Goal: Task Accomplishment & Management: Manage account settings

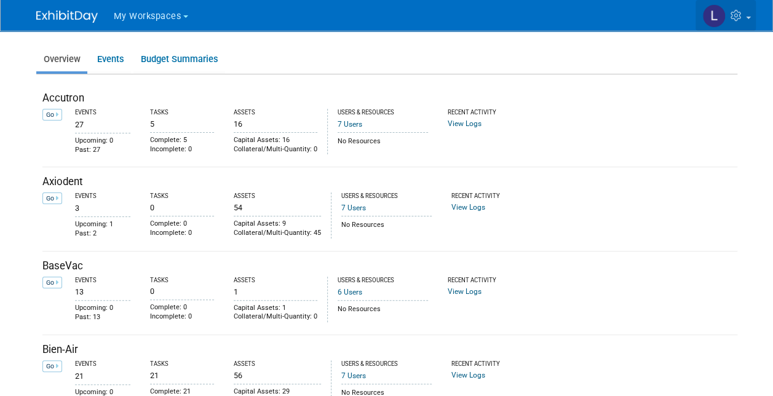
click at [744, 17] on icon at bounding box center [738, 15] width 14 height 11
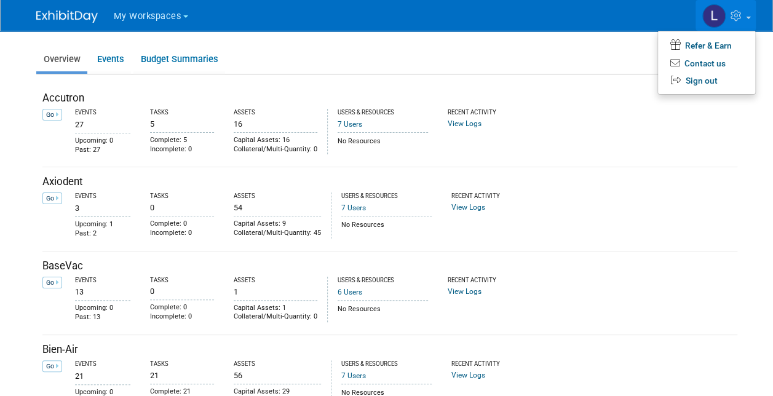
click at [480, 47] on ul "Overview Events Budget Summaries" at bounding box center [386, 60] width 701 height 28
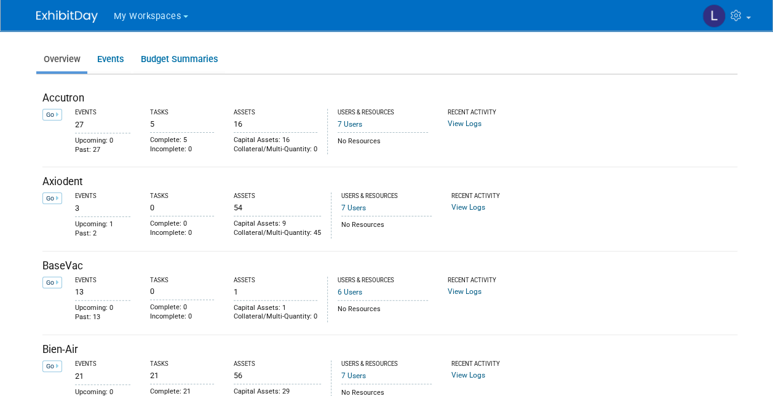
click at [54, 116] on link "Go" at bounding box center [52, 115] width 20 height 12
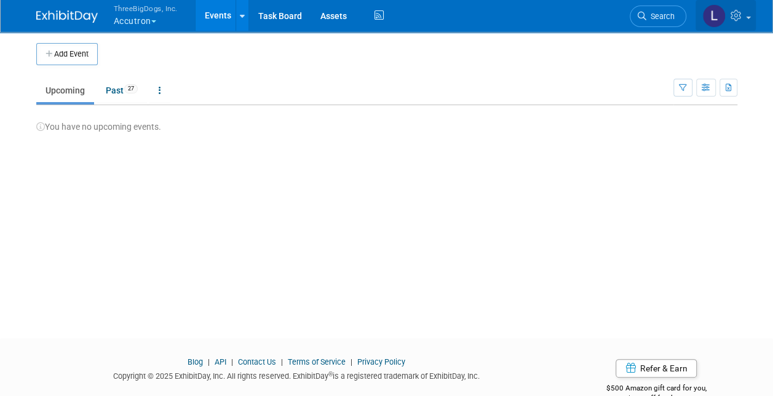
click at [746, 18] on link at bounding box center [726, 15] width 60 height 31
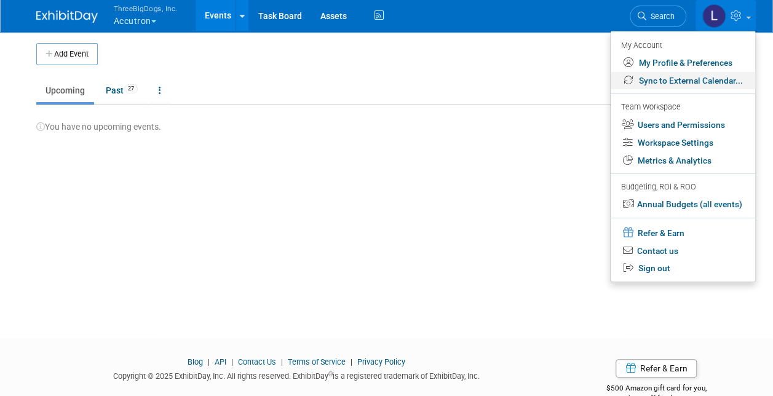
click at [688, 79] on link "Sync to External Calendar..." at bounding box center [683, 81] width 145 height 18
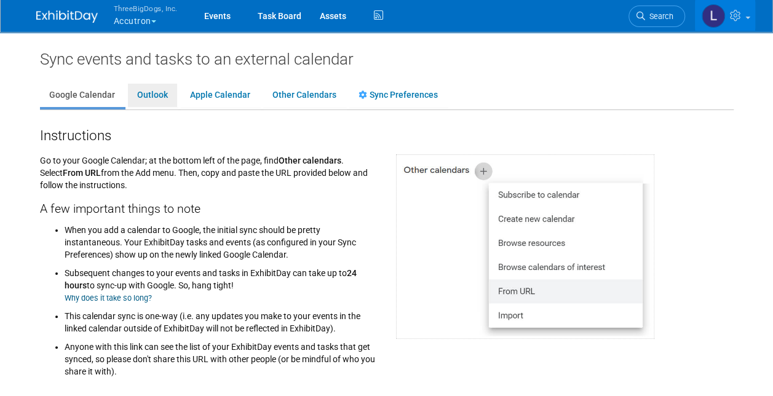
click at [156, 95] on link "Outlook" at bounding box center [152, 95] width 49 height 23
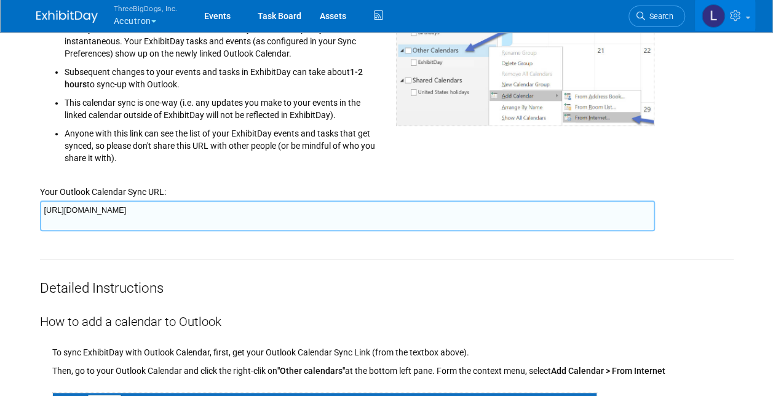
scroll to position [123, 0]
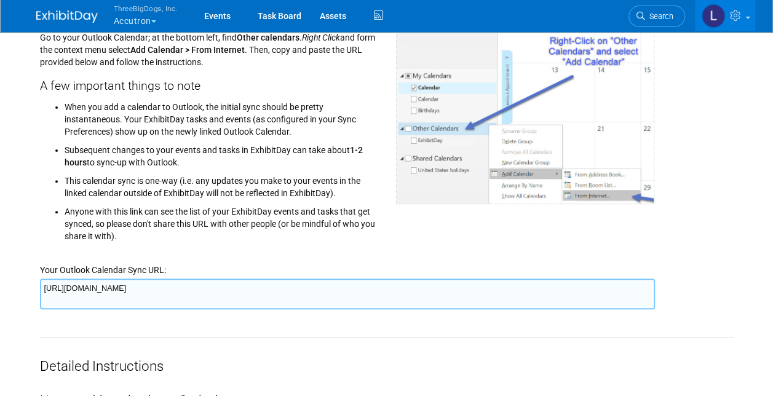
drag, startPoint x: 629, startPoint y: 285, endPoint x: 38, endPoint y: 288, distance: 591.1
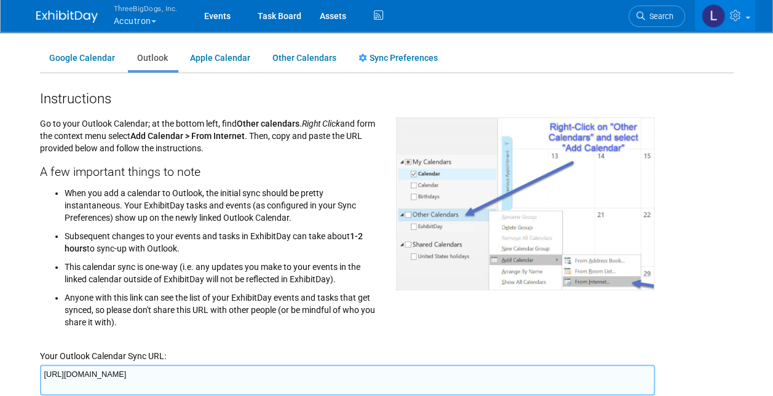
scroll to position [0, 0]
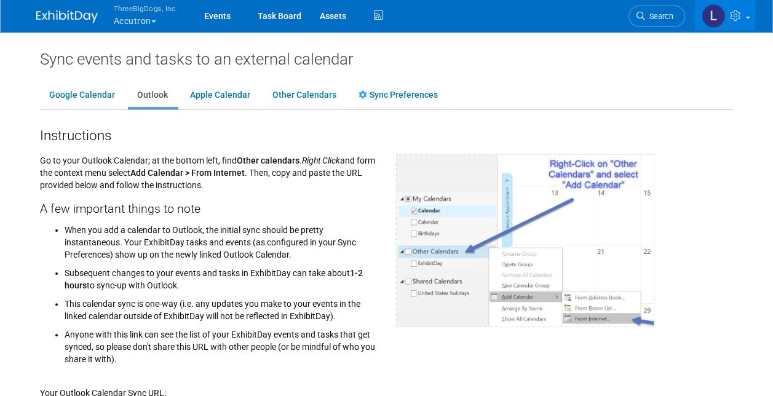
click at [145, 20] on button "ThreeBigDogs, Inc. Accutron" at bounding box center [153, 16] width 81 height 32
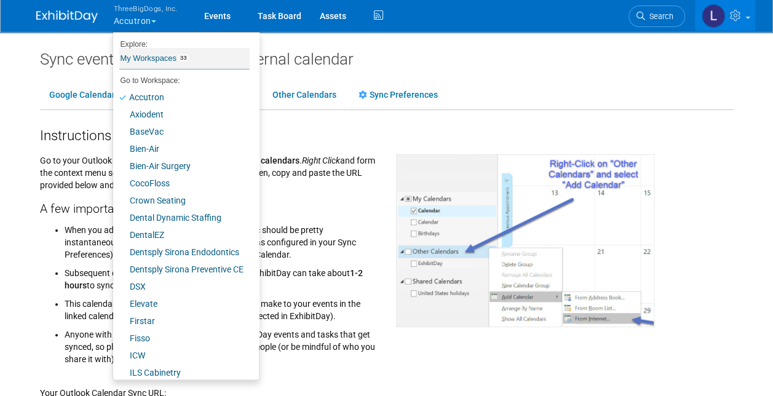
click at [157, 57] on link "My Workspaces 33" at bounding box center [184, 58] width 130 height 21
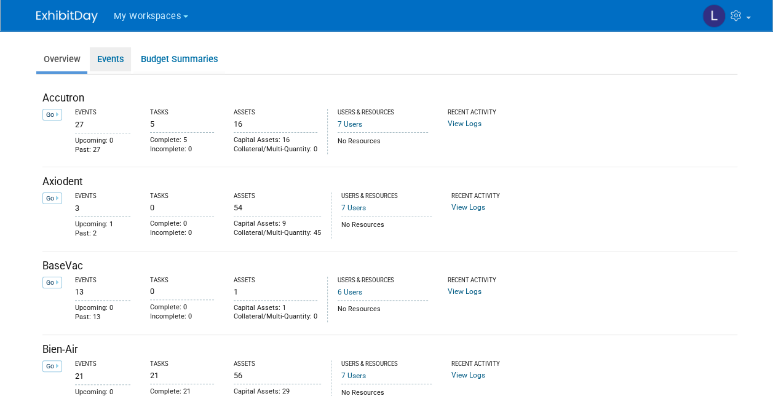
click at [110, 57] on link "Events" at bounding box center [110, 59] width 41 height 24
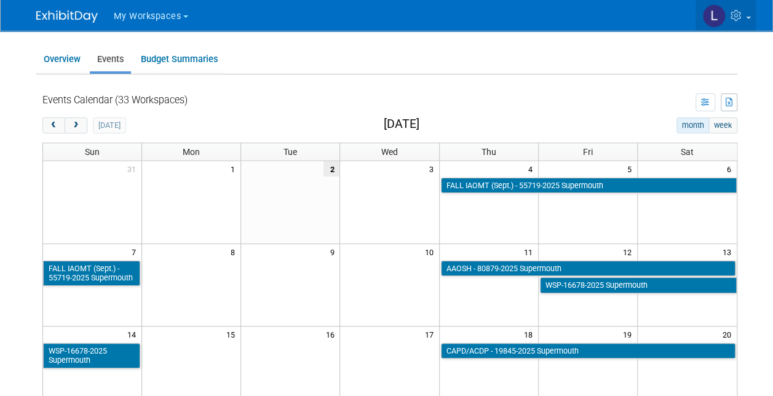
click at [733, 21] on link at bounding box center [726, 15] width 60 height 31
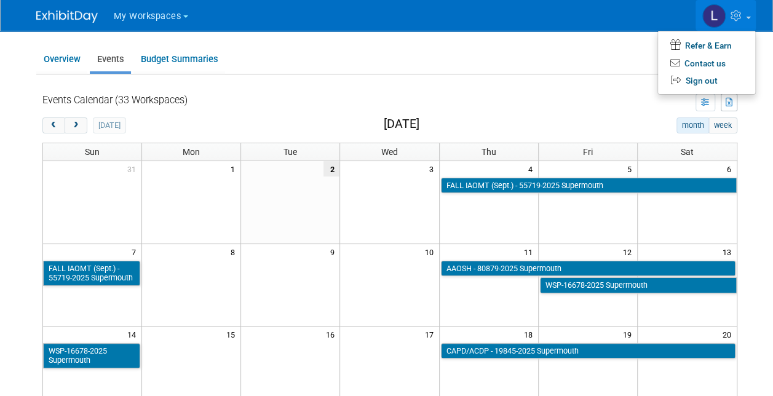
click at [546, 73] on ul "Overview Events Budget Summaries" at bounding box center [386, 60] width 701 height 28
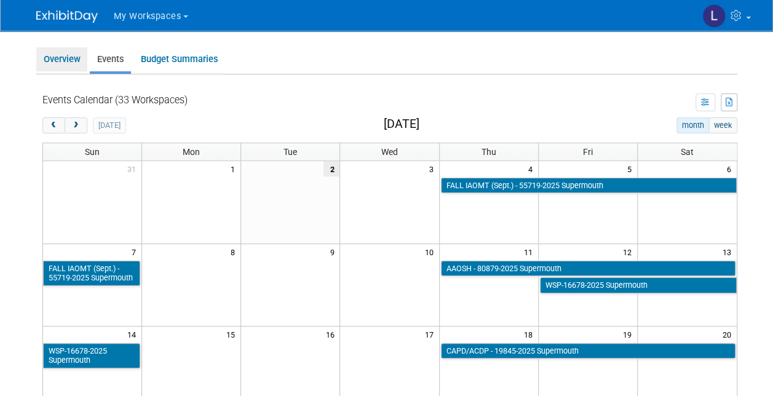
click at [52, 60] on link "Overview" at bounding box center [61, 59] width 51 height 24
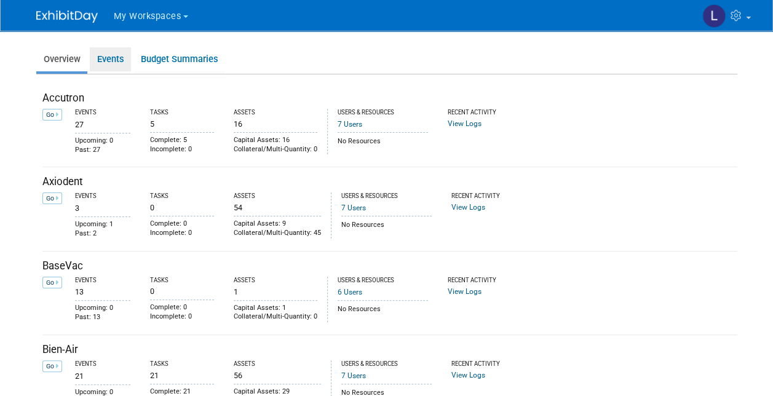
click at [116, 58] on link "Events" at bounding box center [110, 59] width 41 height 24
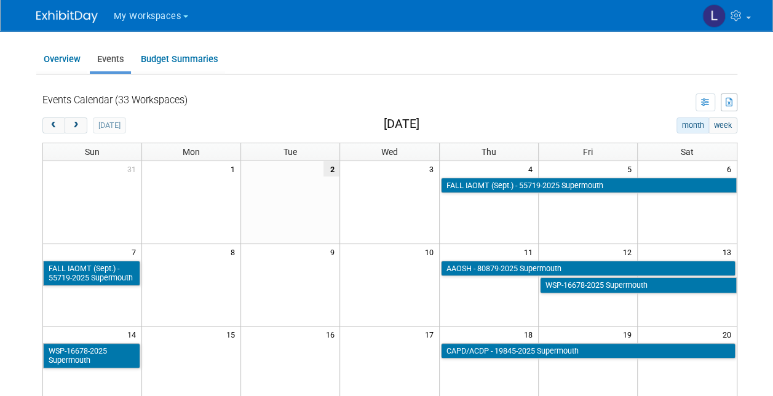
click at [708, 101] on icon "button" at bounding box center [705, 103] width 9 height 8
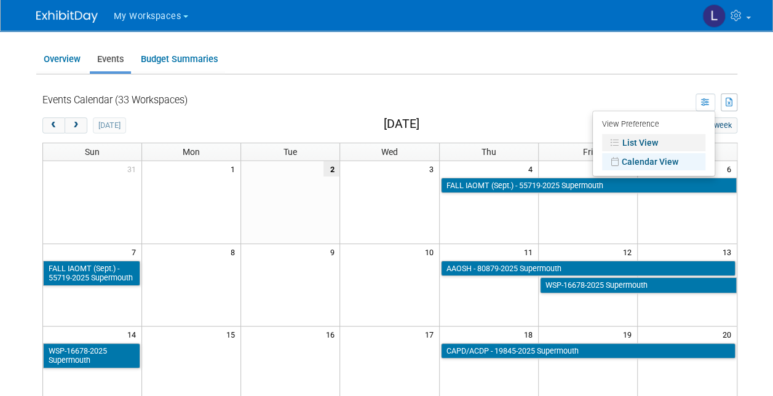
click at [637, 143] on link "List View" at bounding box center [653, 142] width 103 height 17
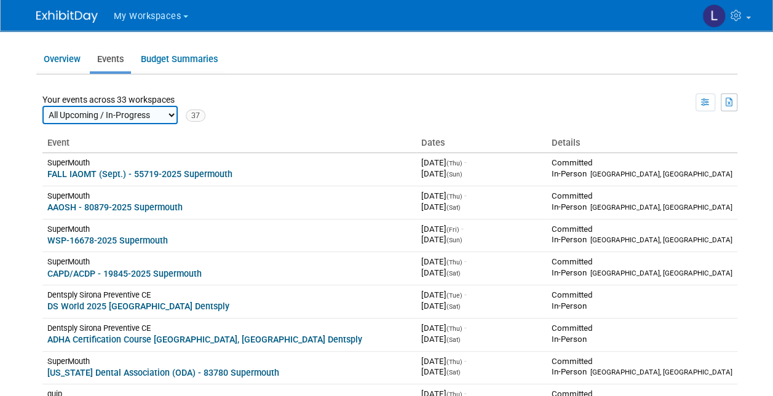
scroll to position [62, 0]
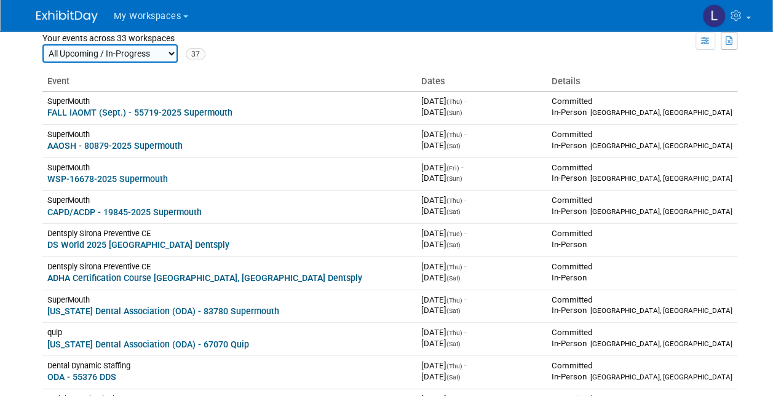
click at [705, 43] on icon "button" at bounding box center [705, 42] width 9 height 8
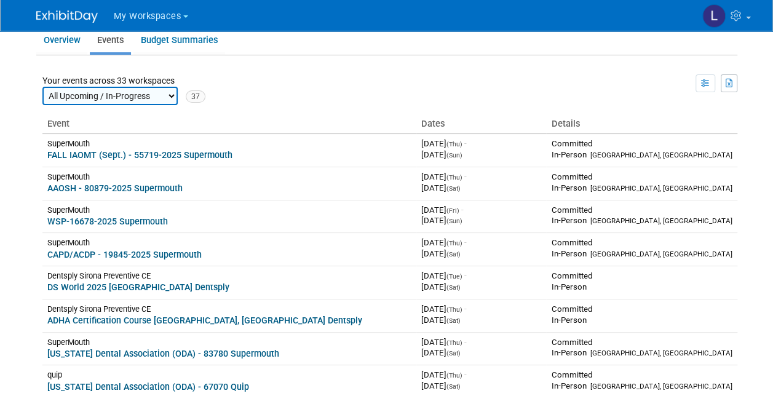
scroll to position [0, 0]
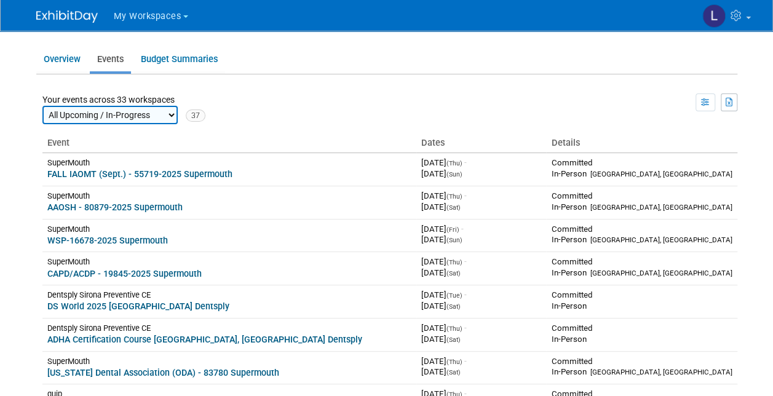
click at [165, 113] on select "All Upcoming / In-Progress All Past 2026 2025 2024 2023 2022 2021 2020" at bounding box center [109, 115] width 135 height 18
click at [311, 114] on td "View Preference List View" at bounding box center [471, 108] width 532 height 31
click at [710, 102] on icon "button" at bounding box center [705, 103] width 9 height 8
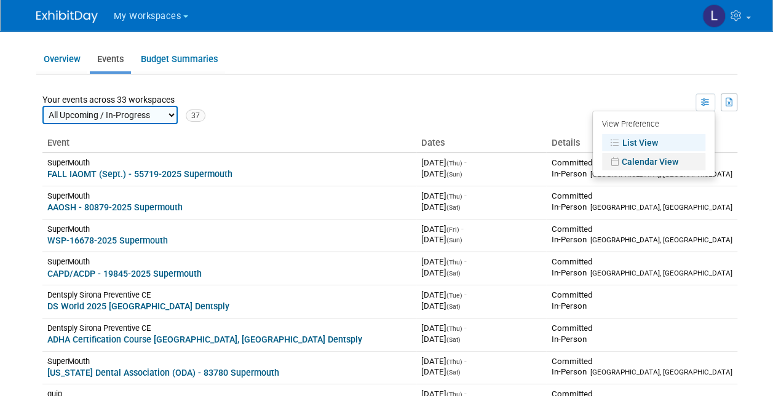
click at [633, 164] on link "Calendar View" at bounding box center [653, 161] width 103 height 17
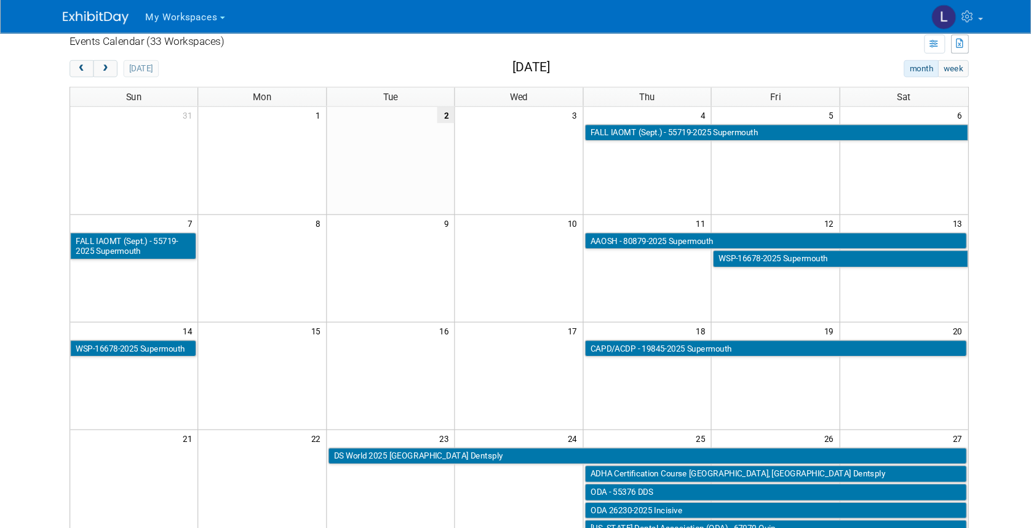
scroll to position [61, 0]
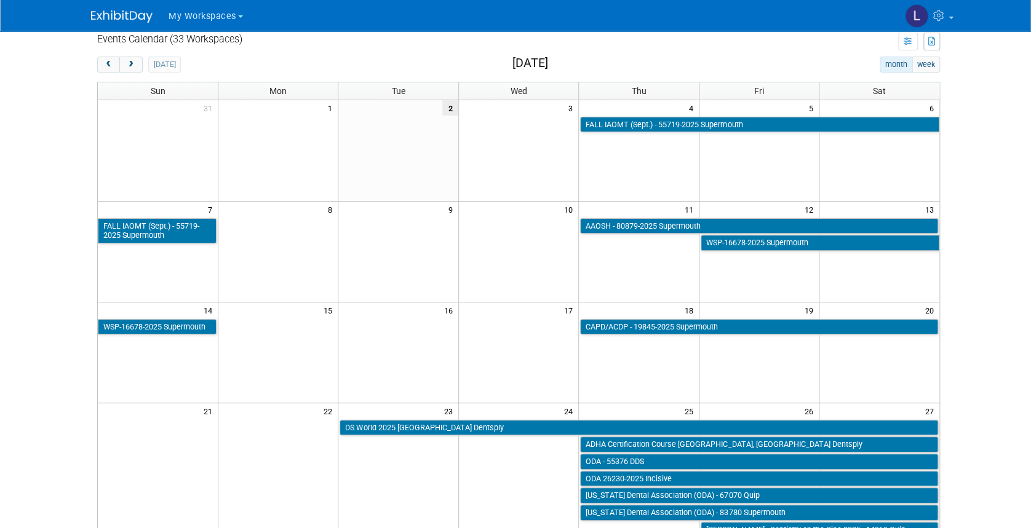
drag, startPoint x: 749, startPoint y: 1, endPoint x: 613, endPoint y: 54, distance: 146.4
click at [613, 54] on div "Events Calendar (33 Workspaces) Your events across 33 workspaces All Upcoming /…" at bounding box center [518, 389] width 843 height 739
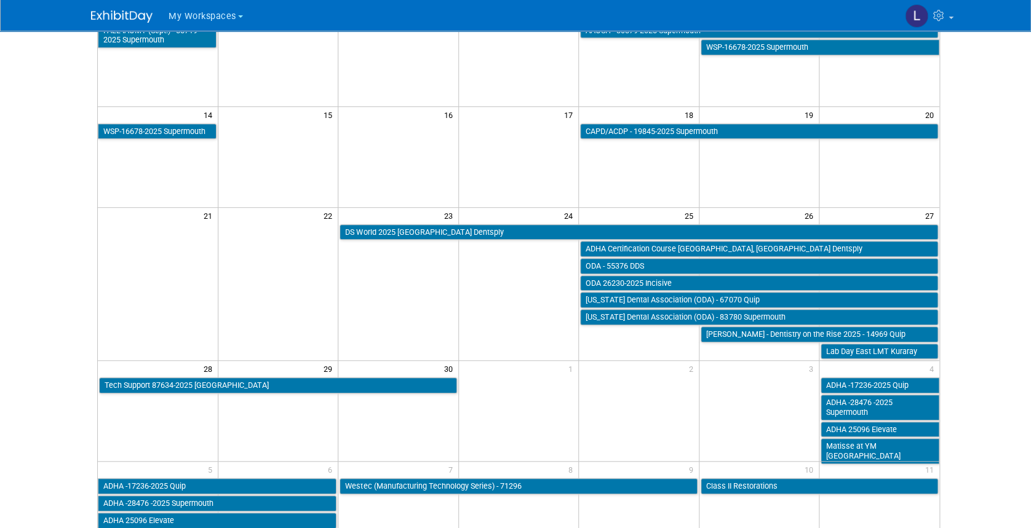
scroll to position [307, 0]
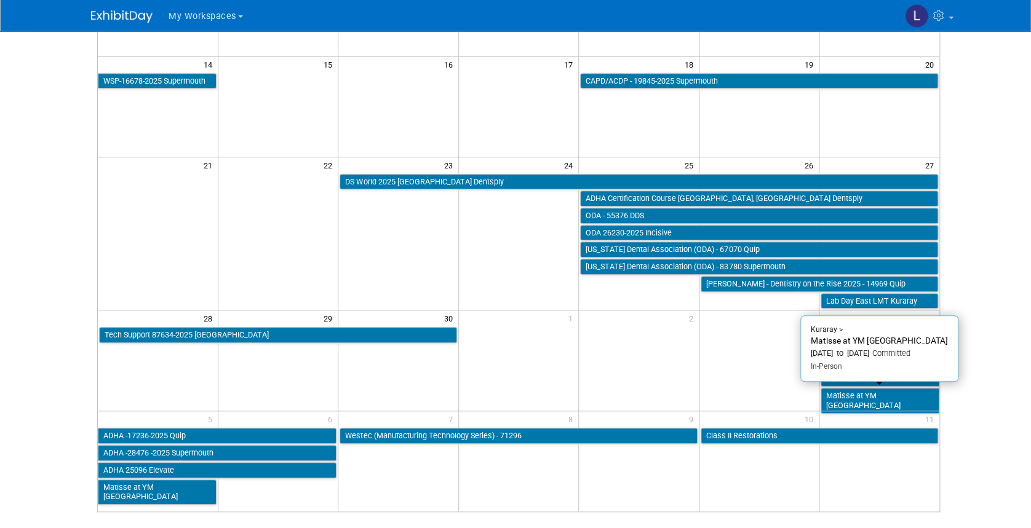
click at [772, 394] on link "Matisse at YM Dental Lab" at bounding box center [879, 400] width 119 height 25
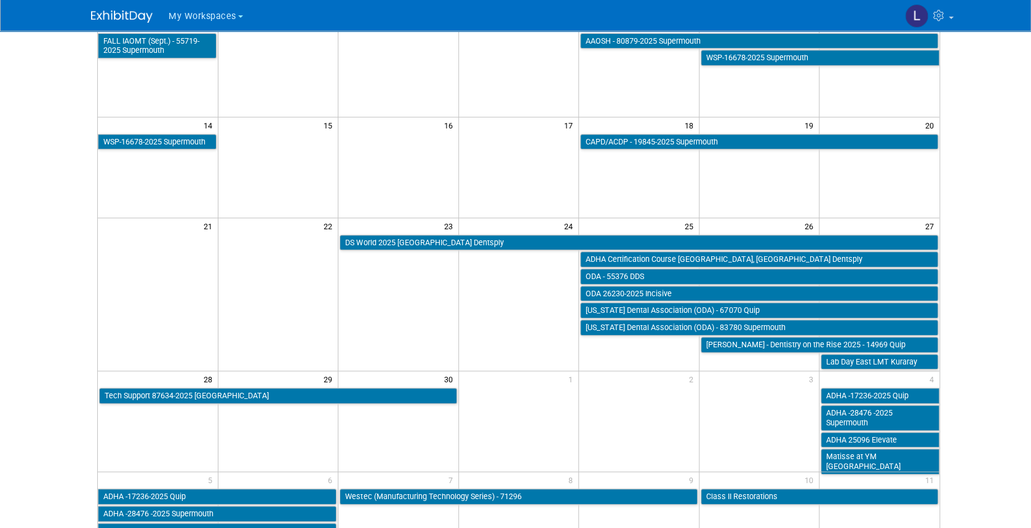
scroll to position [0, 0]
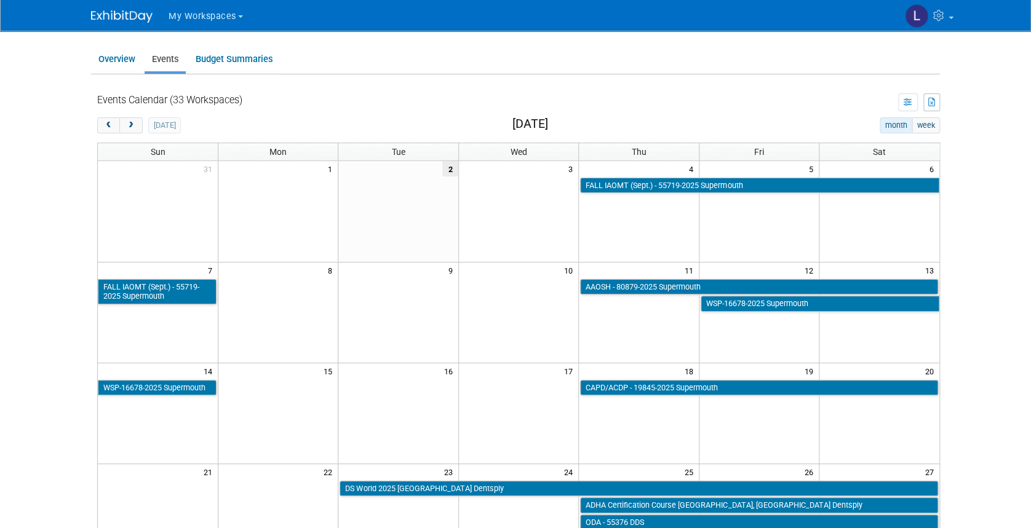
click at [199, 16] on span "My Workspaces" at bounding box center [203, 16] width 68 height 10
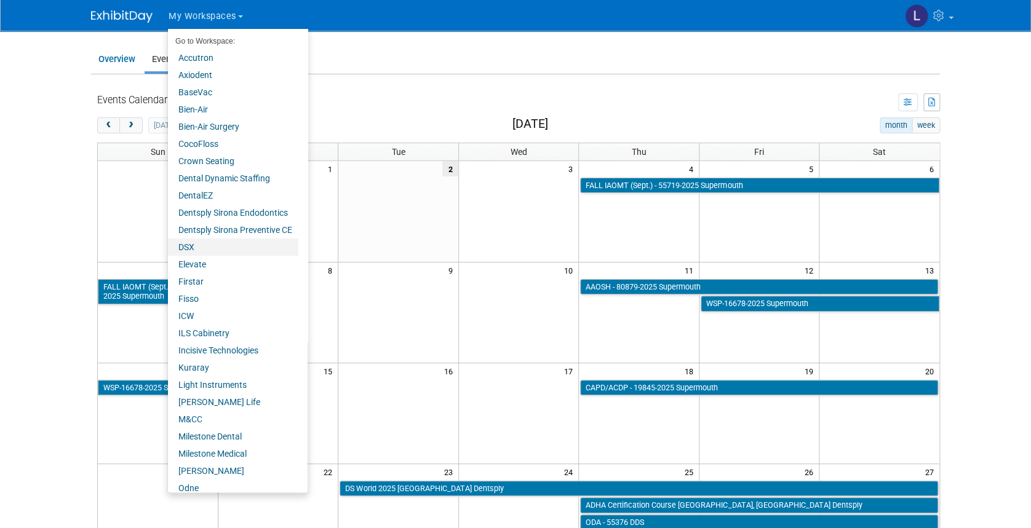
click at [200, 248] on link "DSX" at bounding box center [233, 247] width 130 height 17
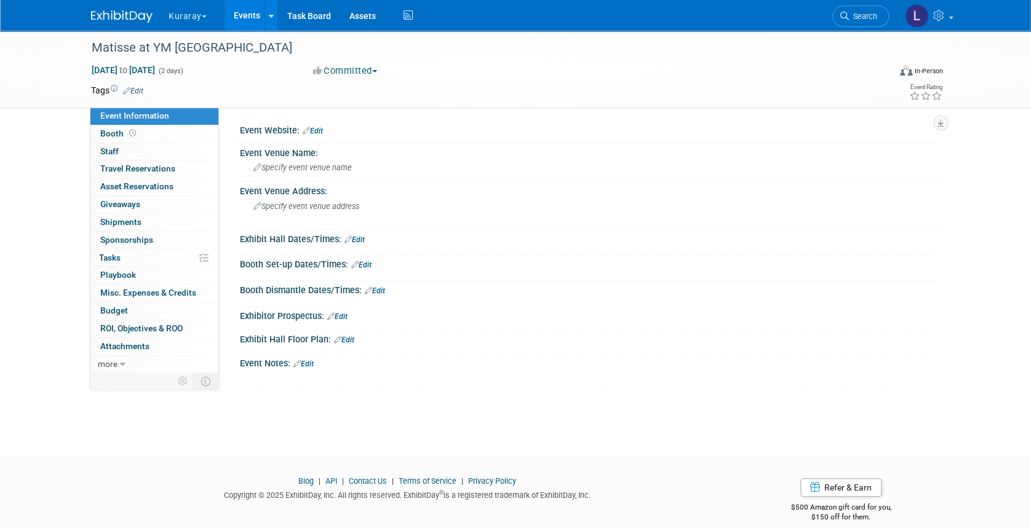
click at [261, 47] on div "Matisse at YM Dental Lab" at bounding box center [478, 48] width 783 height 22
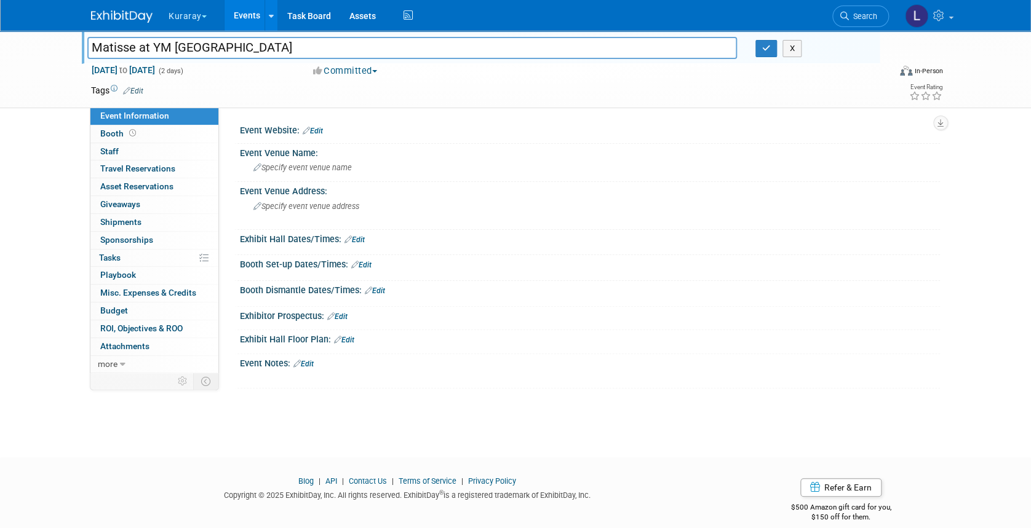
type input "Matisse at YM Dental Lab Kuraray"
click at [761, 48] on button "button" at bounding box center [766, 48] width 22 height 17
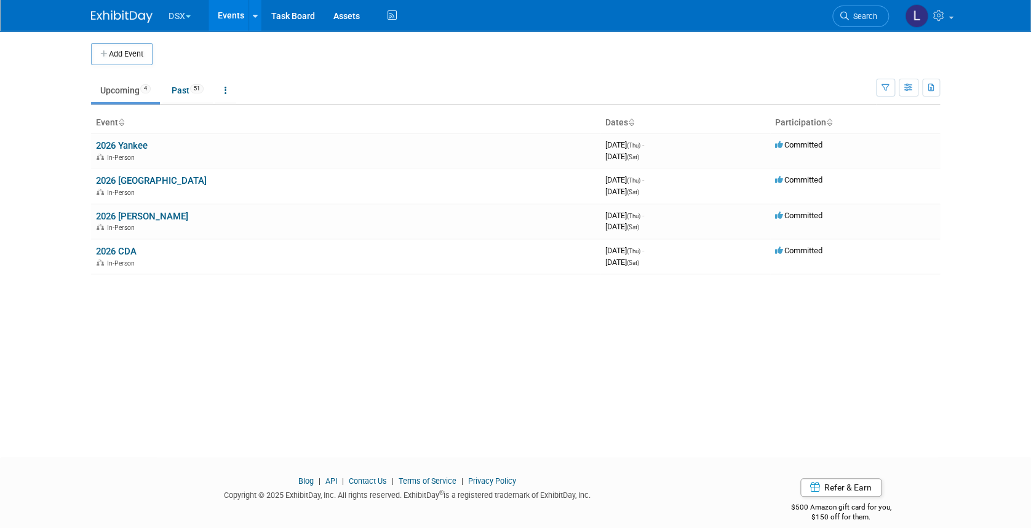
click at [106, 54] on icon "button" at bounding box center [104, 54] width 9 height 8
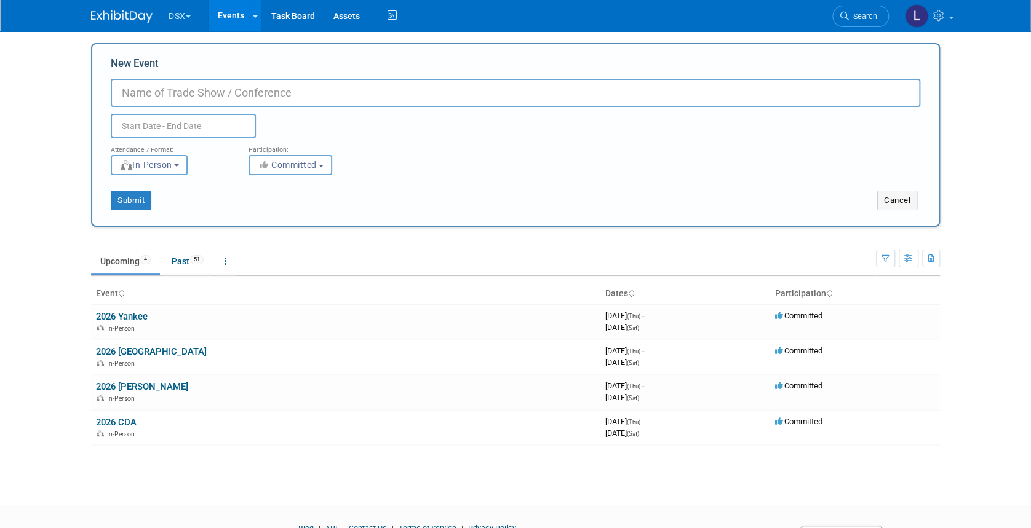
paste input "21623-2025 DentalEZ"
click at [167, 90] on input "21623-2025 DentalEZ" at bounding box center [515, 93] width 809 height 28
paste input "DSX Northwest Dental 21623-2025 DentalEZ"
drag, startPoint x: 145, startPoint y: 95, endPoint x: 102, endPoint y: 94, distance: 43.1
click at [102, 94] on div "New Event DSX Northwest Dental 21623-2025 DentalEZ Duplicate Event Warning Atte…" at bounding box center [515, 135] width 849 height 184
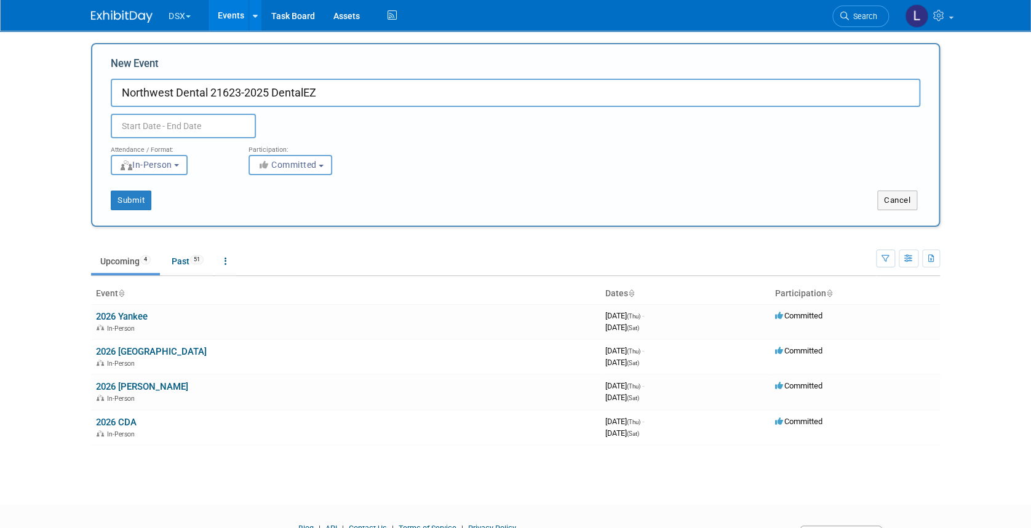
type input "Northwest Dental 21623-2025 DentalEZ"
click at [171, 88] on input "Northwest Dental 21623-2025 DentalEZ" at bounding box center [515, 93] width 809 height 28
click at [137, 132] on input "text" at bounding box center [183, 126] width 145 height 25
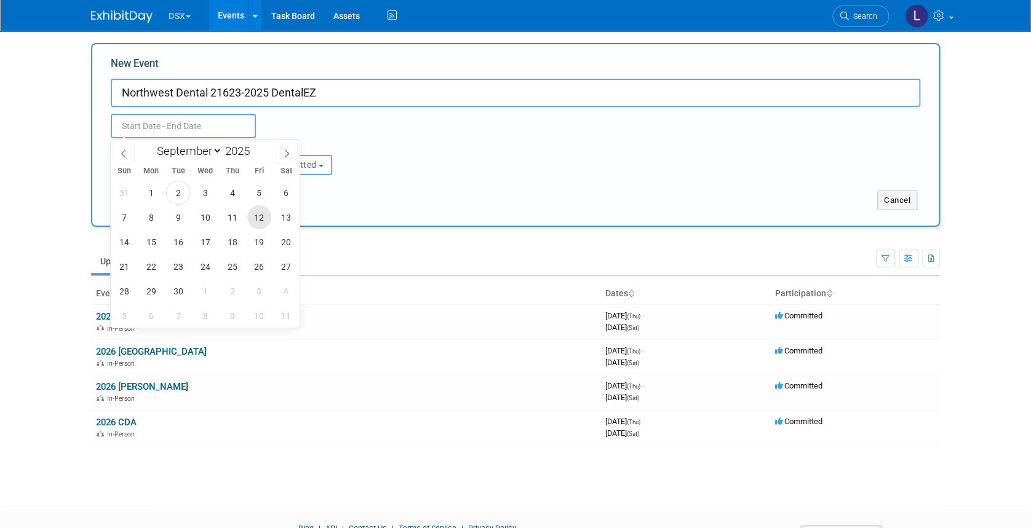
click at [258, 219] on span "12" at bounding box center [259, 217] width 24 height 24
type input "[DATE] to [DATE]"
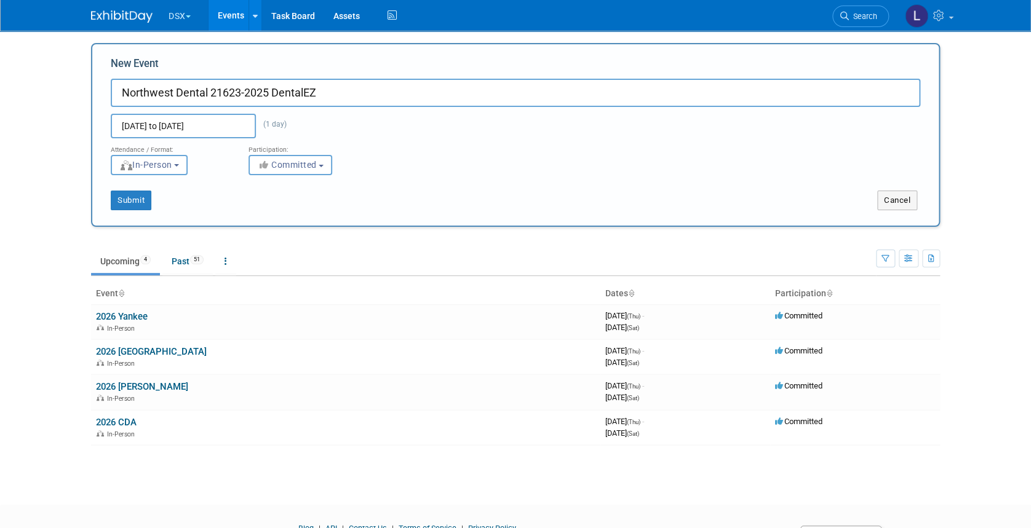
click at [402, 165] on div "Attendance / Format: <img src="https://www.exhibitday.com/Images/Format-InPerso…" at bounding box center [515, 156] width 828 height 37
click at [132, 202] on button "Submit" at bounding box center [131, 201] width 41 height 20
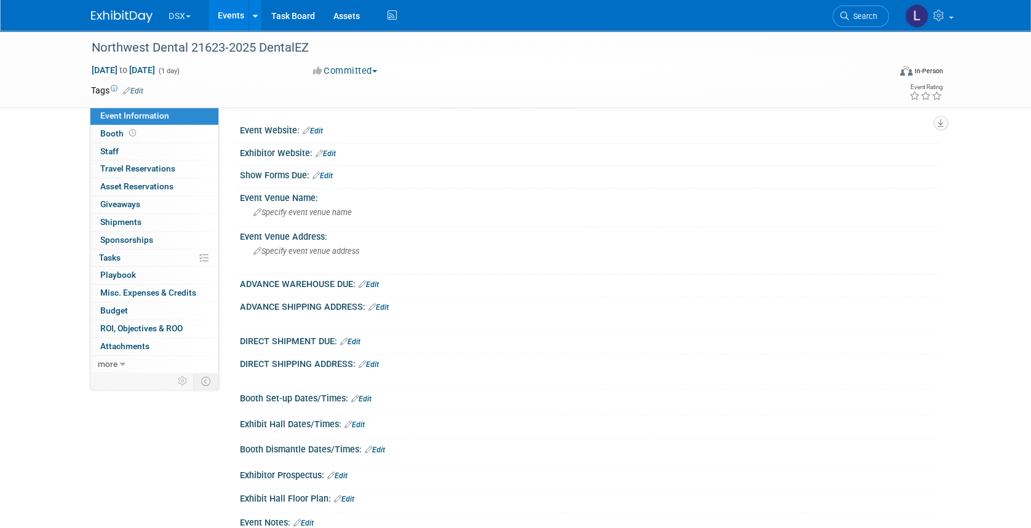
click at [128, 190] on span "Asset Reservations 0" at bounding box center [136, 186] width 73 height 10
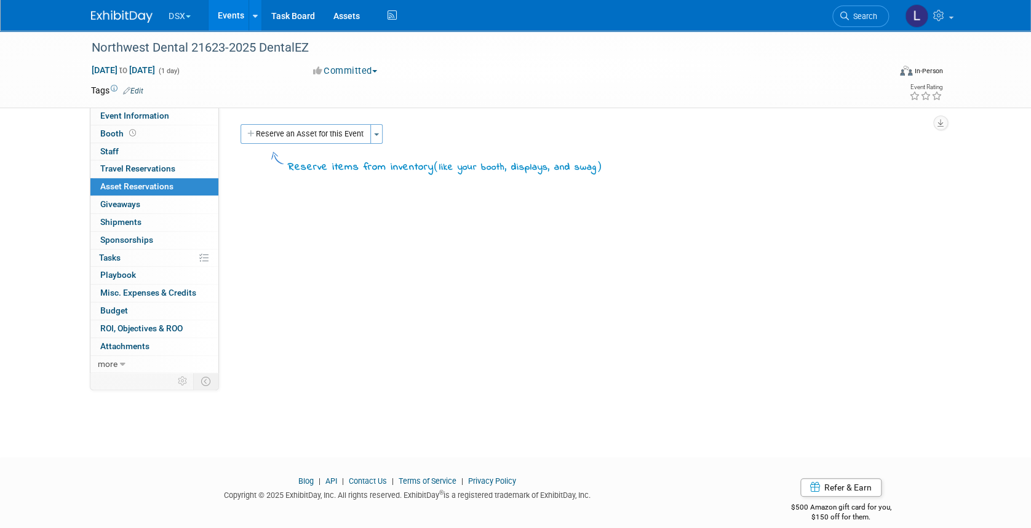
click at [375, 133] on span "button" at bounding box center [376, 134] width 5 height 2
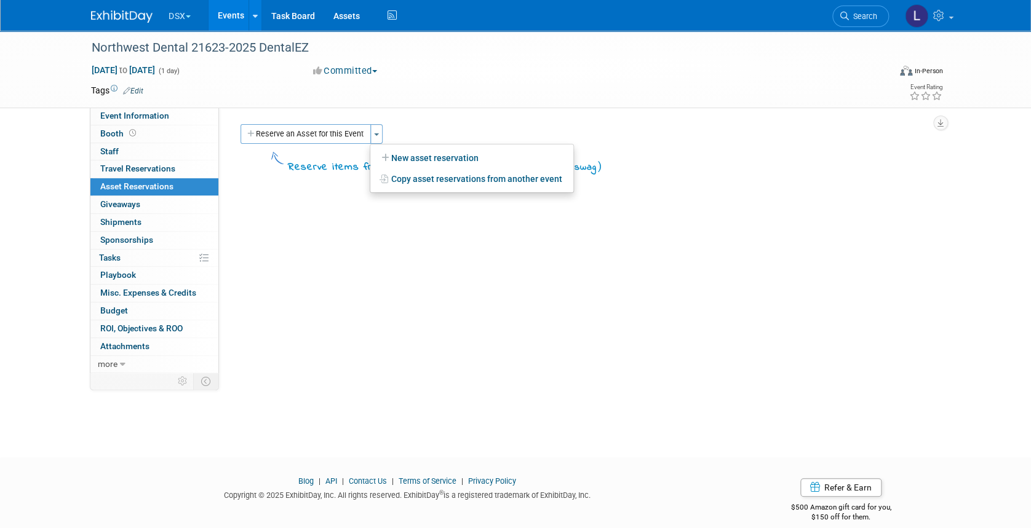
click at [307, 128] on button "Reserve an Asset for this Event" at bounding box center [305, 134] width 130 height 20
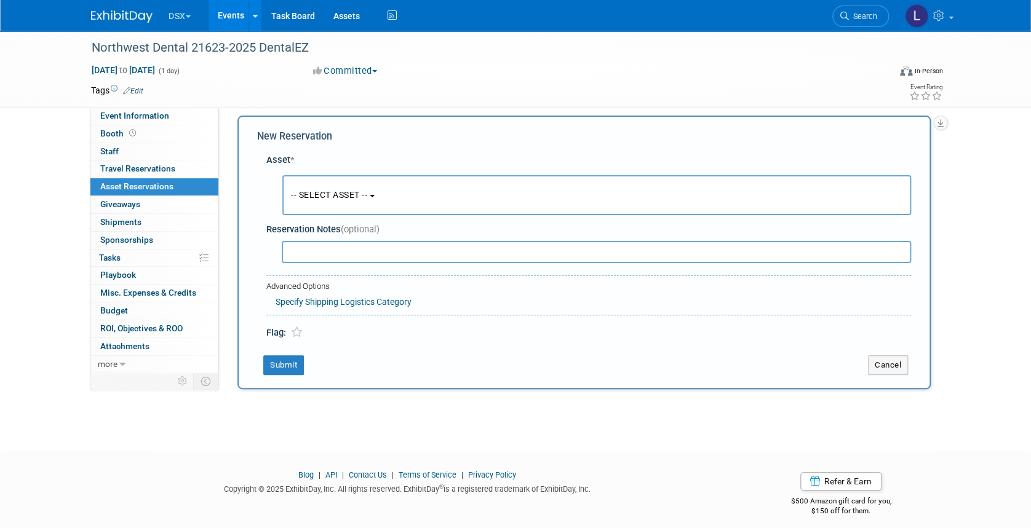
scroll to position [11, 0]
click at [344, 196] on span "-- SELECT ASSET --" at bounding box center [329, 193] width 76 height 10
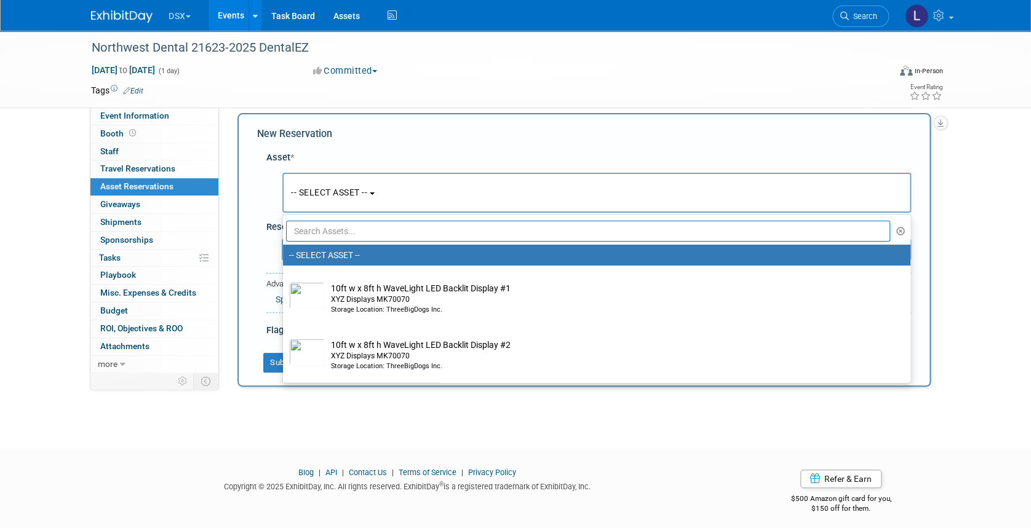
click at [344, 223] on input "text" at bounding box center [588, 231] width 604 height 21
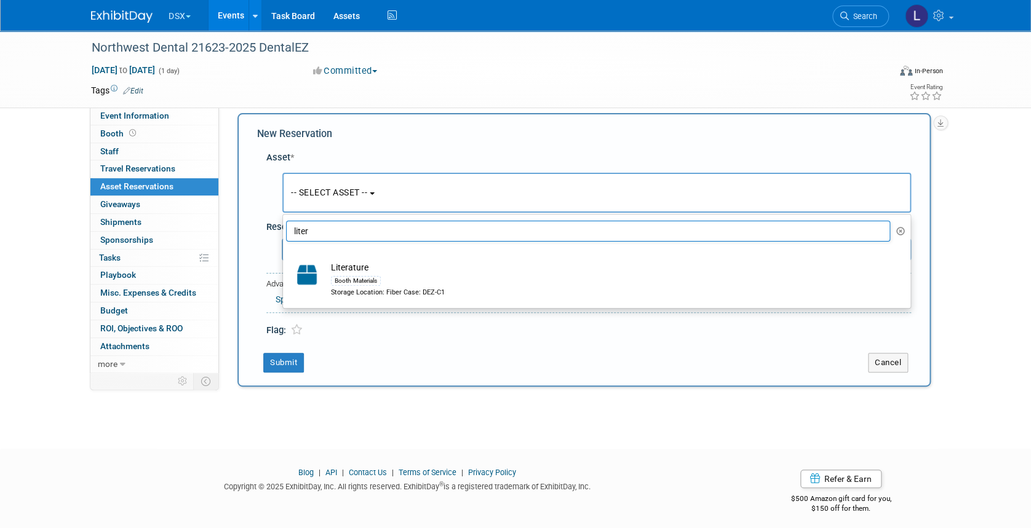
type input "liter"
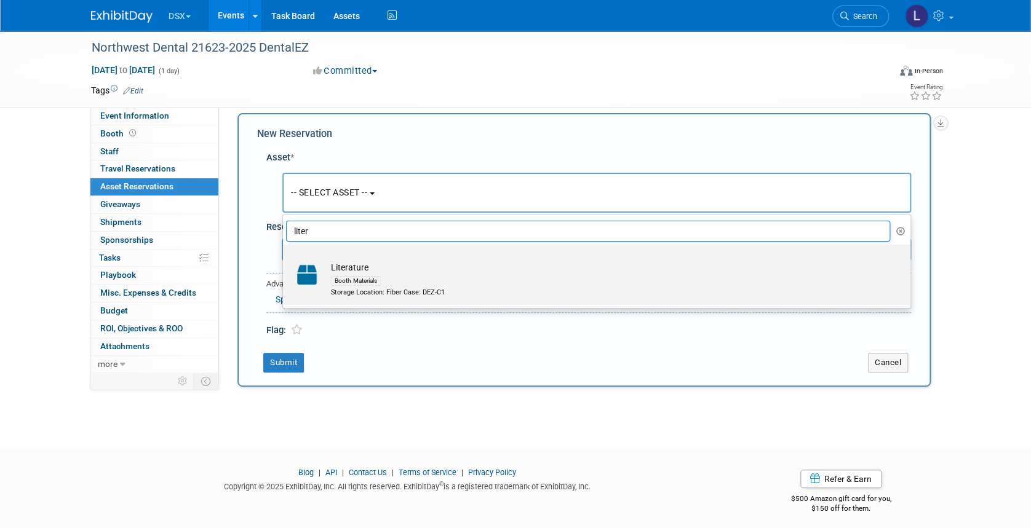
click at [379, 274] on div "Booth Materials" at bounding box center [608, 281] width 555 height 14
click at [285, 260] on input "Literature Booth Materials Storage Location: Fiber Case: DEZ-C1" at bounding box center [281, 256] width 8 height 8
select select "10725763"
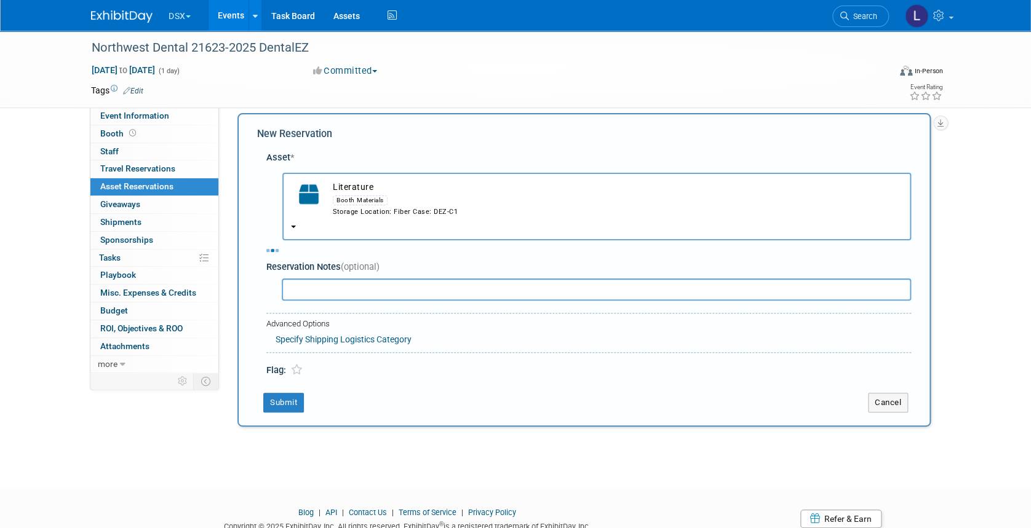
click at [0, 0] on input "text" at bounding box center [0, 0] width 0 height 0
select select "8"
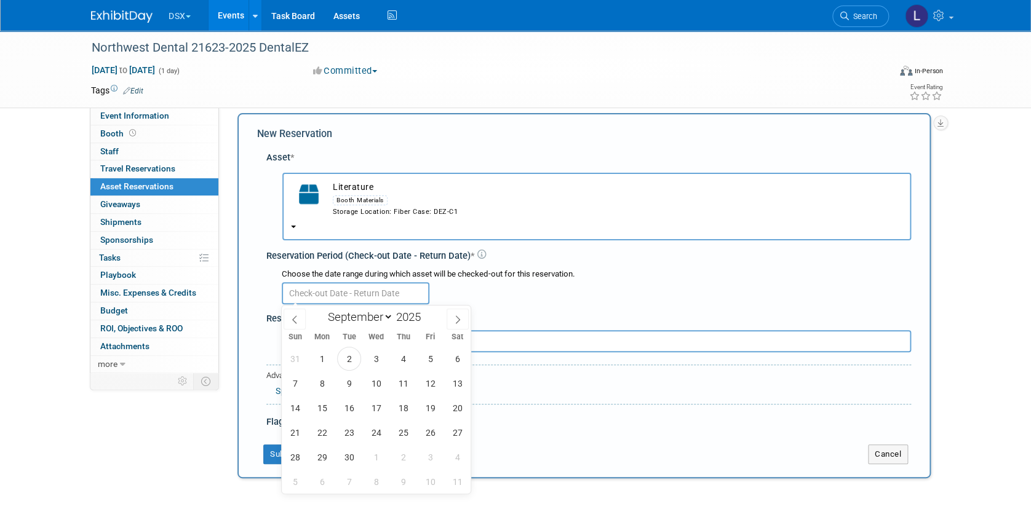
click at [640, 286] on div at bounding box center [596, 292] width 629 height 24
click at [359, 292] on input "text" at bounding box center [356, 293] width 148 height 22
click at [379, 384] on span "10" at bounding box center [376, 383] width 24 height 24
click at [344, 409] on span "16" at bounding box center [349, 408] width 24 height 24
type input "Sep 10, 2025 to Sep 16, 2025"
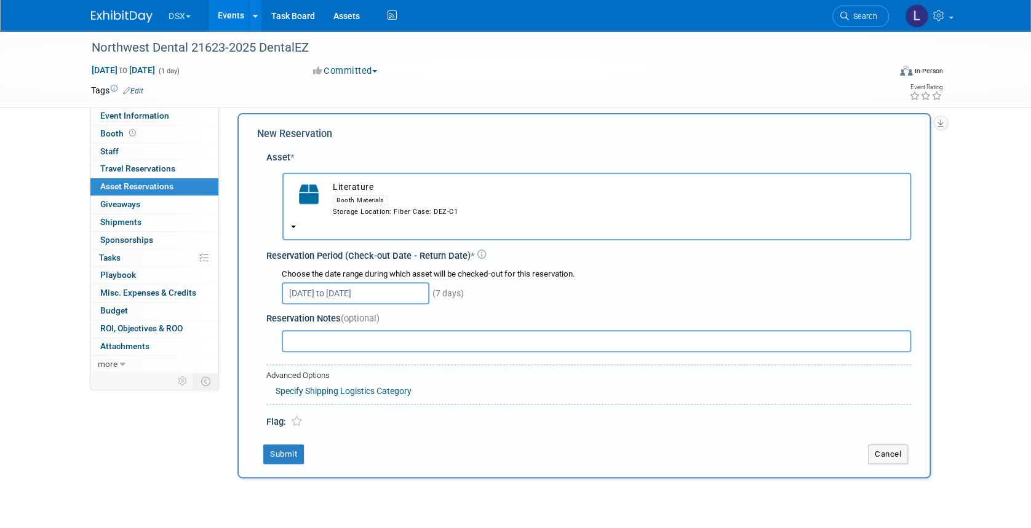
click at [325, 335] on input "text" at bounding box center [596, 341] width 629 height 22
paste input "Order number: N03AC9"
type input "Coming to warehouse from Bennamen Printing Order number: N03AC9"
drag, startPoint x: 871, startPoint y: 1, endPoint x: 387, endPoint y: 444, distance: 655.6
click at [418, 445] on td "Submit" at bounding box center [553, 455] width 592 height 20
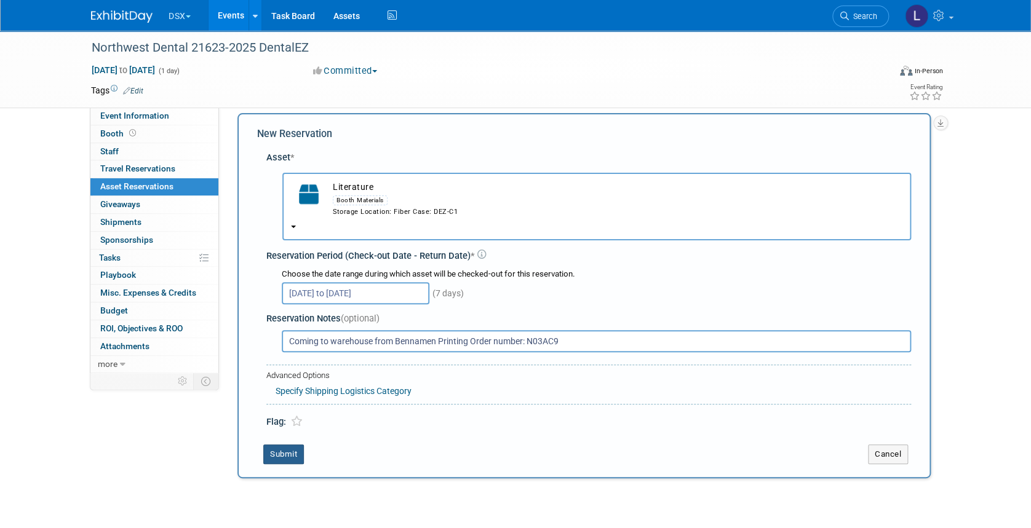
click at [282, 450] on button "Submit" at bounding box center [283, 455] width 41 height 20
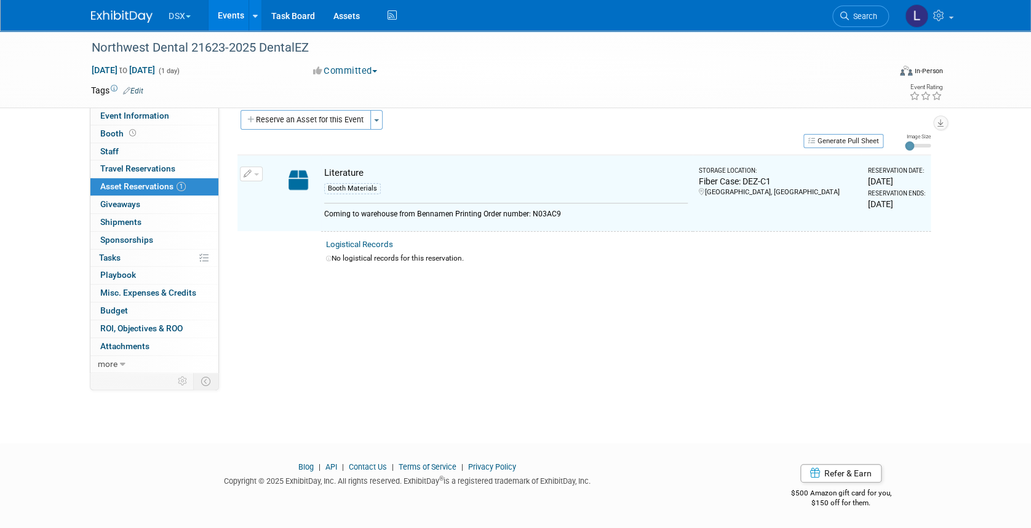
scroll to position [15, 0]
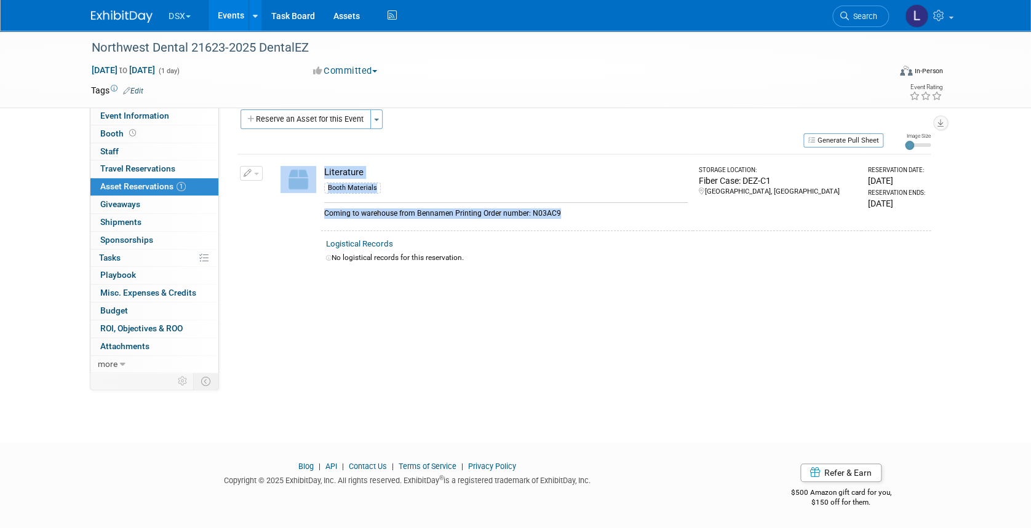
drag, startPoint x: 576, startPoint y: 211, endPoint x: 311, endPoint y: 215, distance: 264.5
click at [311, 215] on tr "Change Reservation Manage Logistical Records Cancel Reservation" at bounding box center [583, 192] width 693 height 76
drag, startPoint x: 311, startPoint y: 215, endPoint x: 531, endPoint y: 275, distance: 227.5
click at [522, 287] on div "Event Website: Edit Exhibitor Website: Edit Show Forms Due: Edit Event Venue Na…" at bounding box center [579, 225] width 721 height 265
drag, startPoint x: 573, startPoint y: 211, endPoint x: 323, endPoint y: 212, distance: 249.7
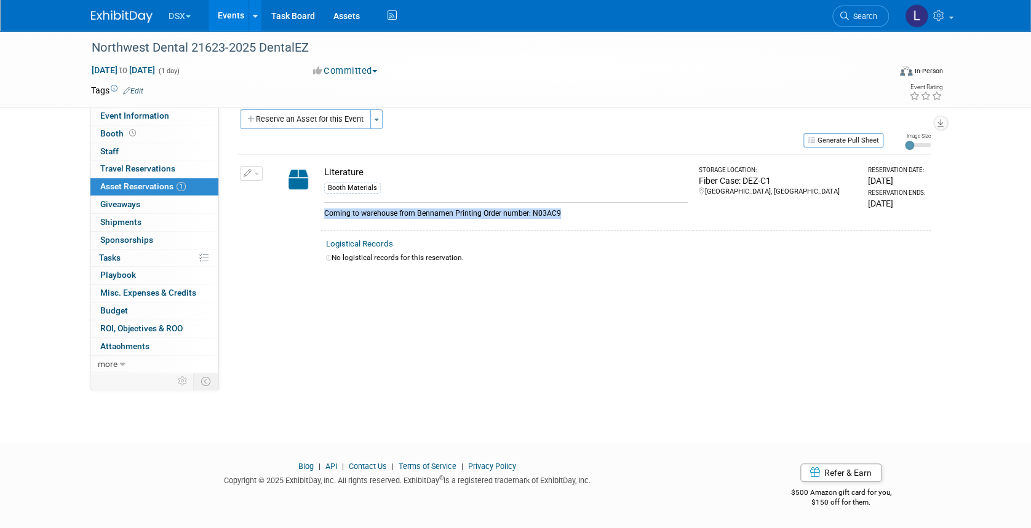
click at [324, 212] on div "Coming to warehouse from Bennamen Printing Order number: N03AC9" at bounding box center [505, 210] width 363 height 17
copy div "Coming to warehouse from Bennamen Printing Order number: N03AC9"
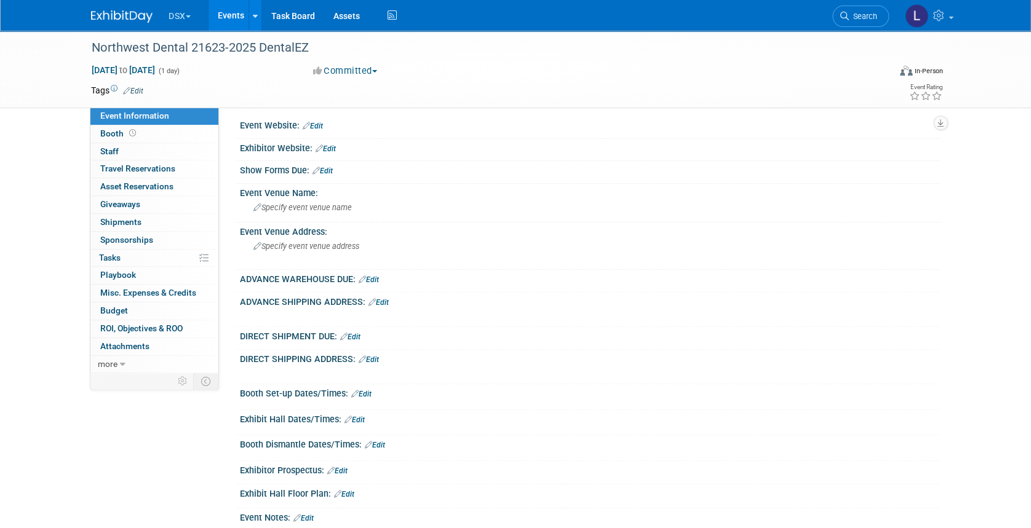
scroll to position [15, 0]
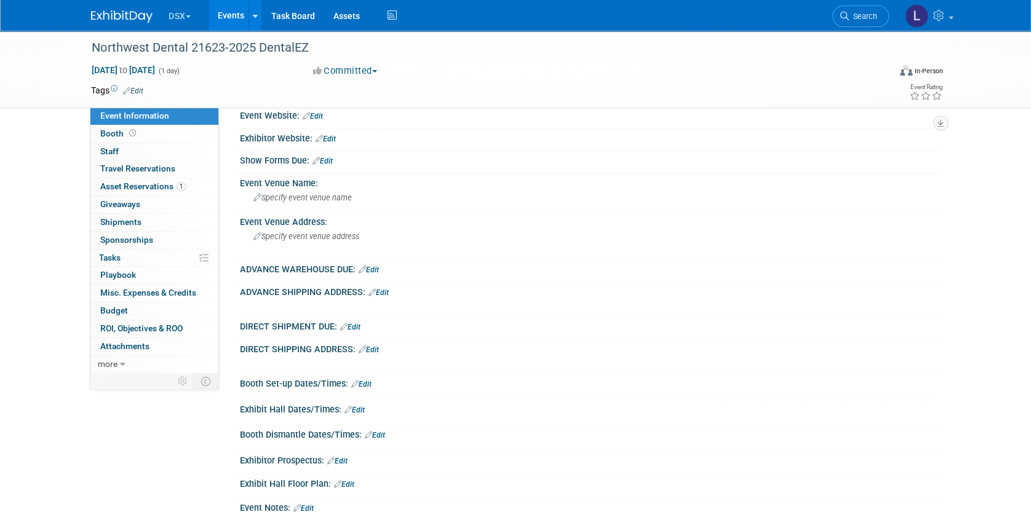
click at [236, 15] on link "Events" at bounding box center [230, 15] width 45 height 31
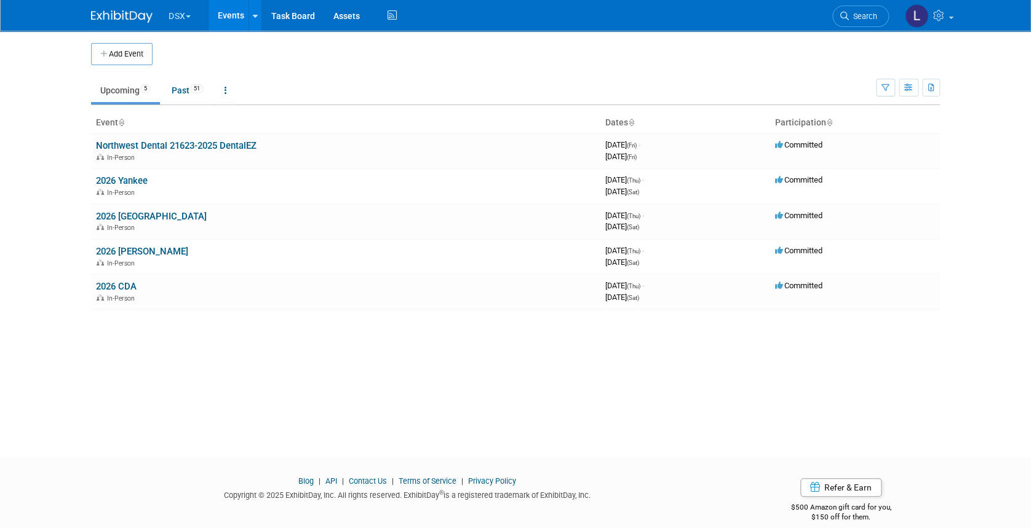
click at [114, 50] on button "Add Event" at bounding box center [122, 54] width 62 height 22
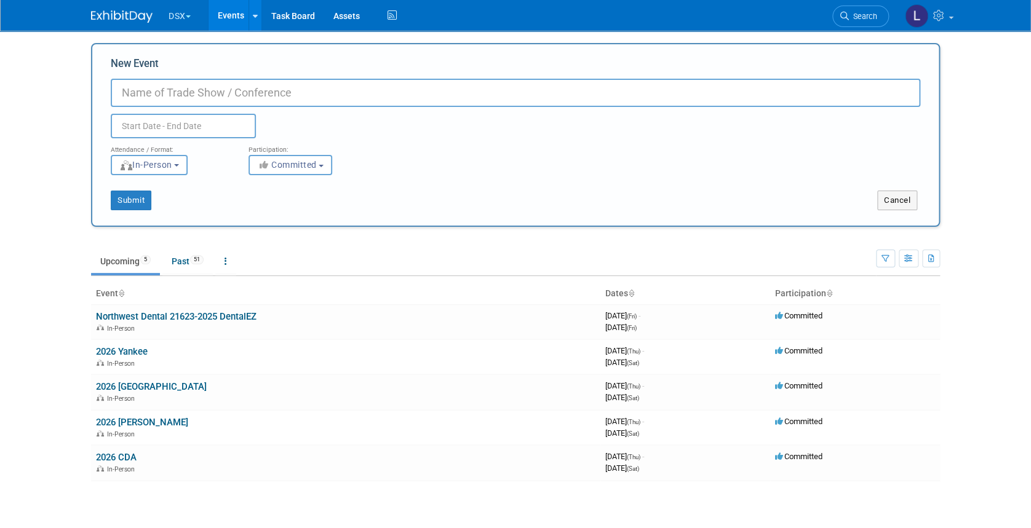
paste input "Midwest Meeting 21907-2025 DentalEZ DSX"
type input "Midwest Meeting 21907-2025 DentalEZ DSX"
click at [173, 126] on input "text" at bounding box center [183, 126] width 145 height 25
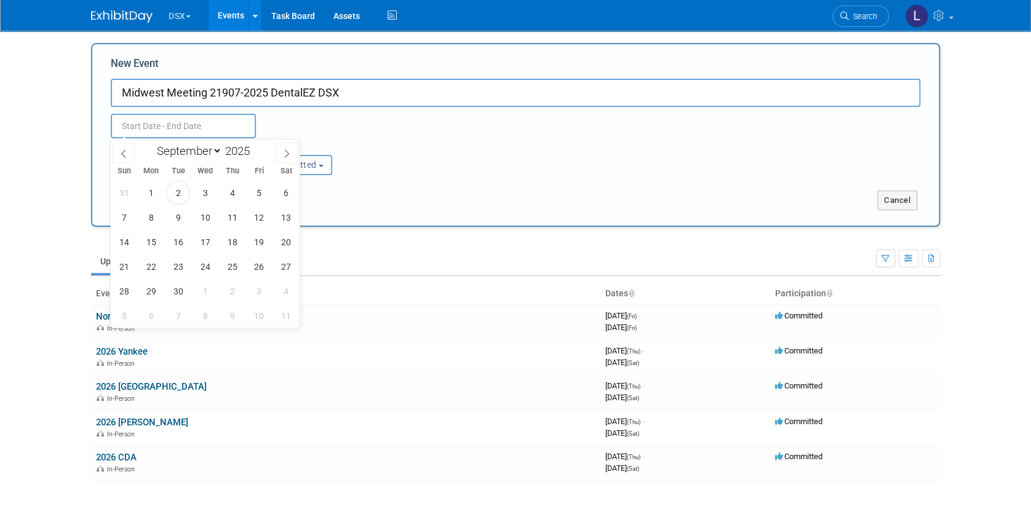
click at [206, 151] on select "January February March April May June July August September October November De…" at bounding box center [186, 150] width 71 height 15
select select "9"
click at [151, 143] on select "January February March April May June July August September October November De…" at bounding box center [186, 150] width 71 height 15
click at [208, 217] on span "8" at bounding box center [205, 217] width 24 height 24
click at [257, 218] on span "10" at bounding box center [259, 217] width 24 height 24
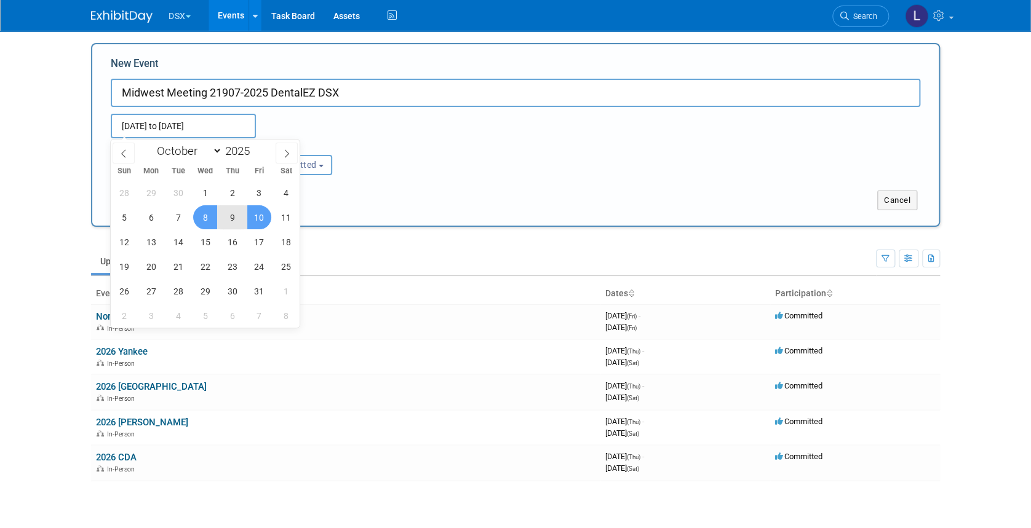
type input "[DATE] to [DATE]"
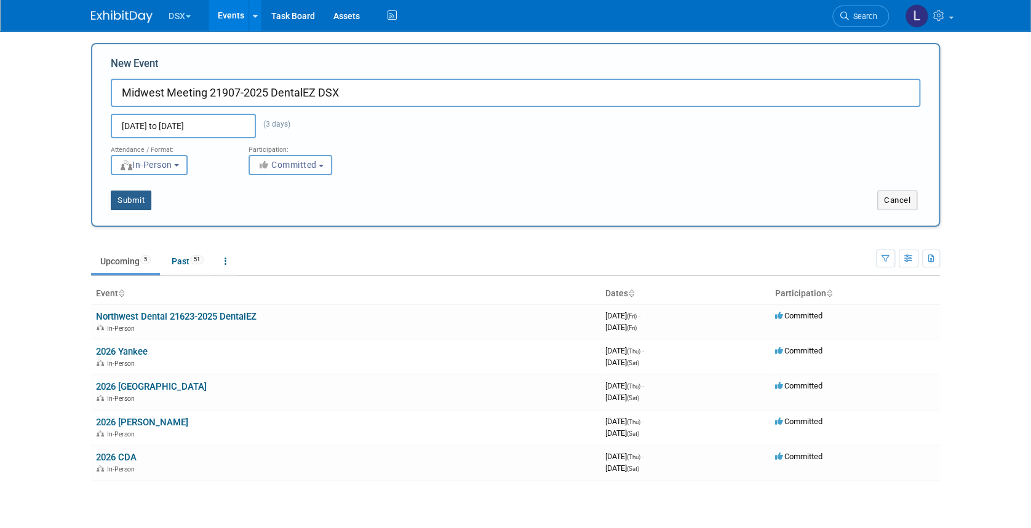
click at [137, 199] on button "Submit" at bounding box center [131, 201] width 41 height 20
type input "Midwest Meeting 21907-2025 DentalEZ DSX"
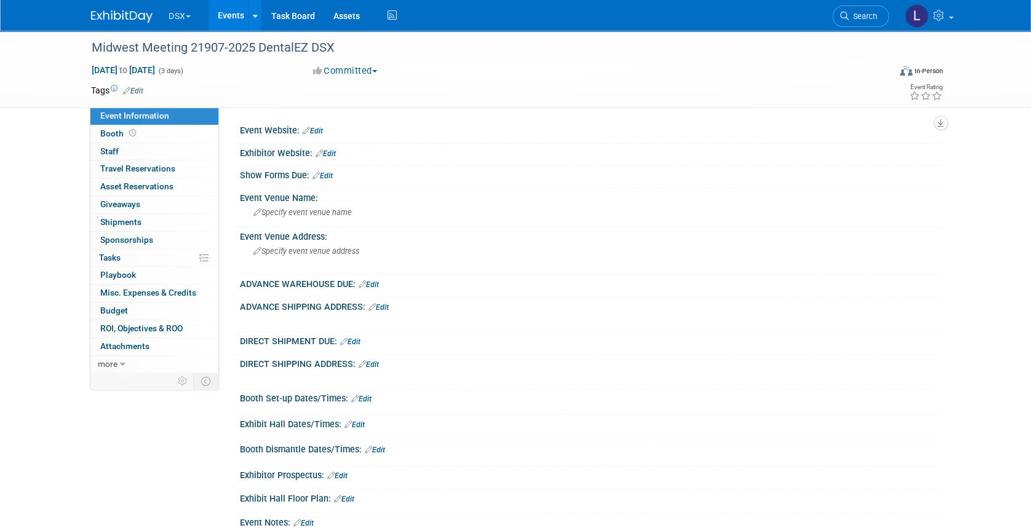
click at [119, 187] on span "Asset Reservations 0" at bounding box center [136, 186] width 73 height 10
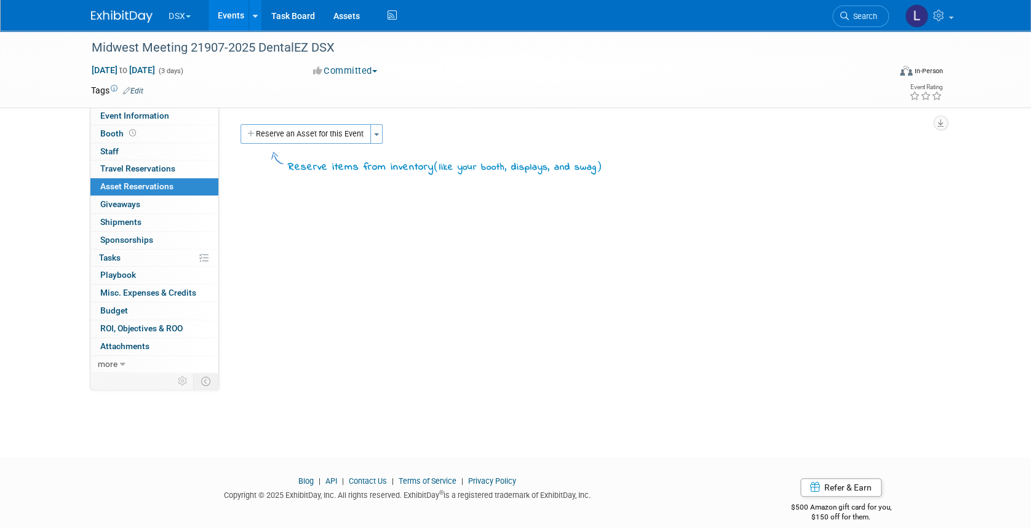
click at [374, 132] on button "Toggle Dropdown" at bounding box center [376, 134] width 12 height 20
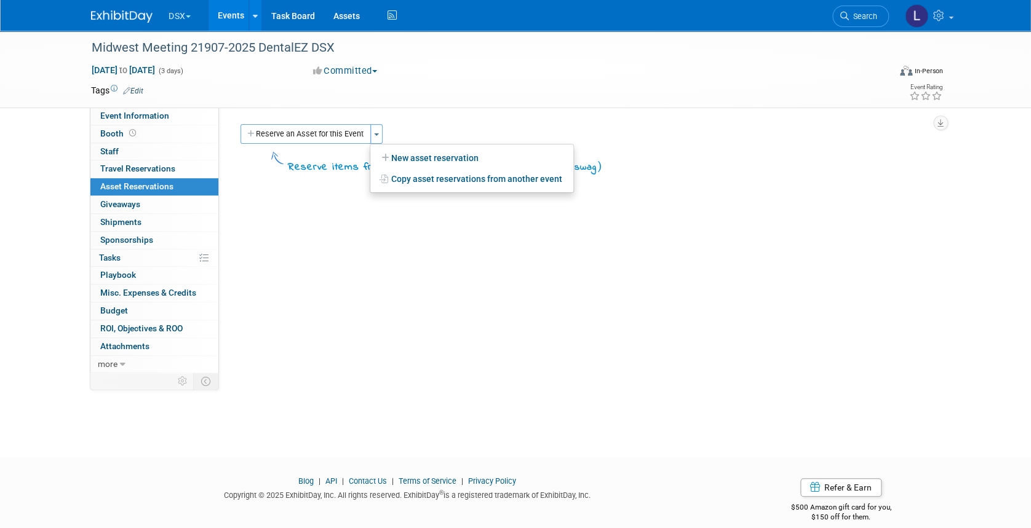
click at [322, 132] on button "Reserve an Asset for this Event" at bounding box center [305, 134] width 130 height 20
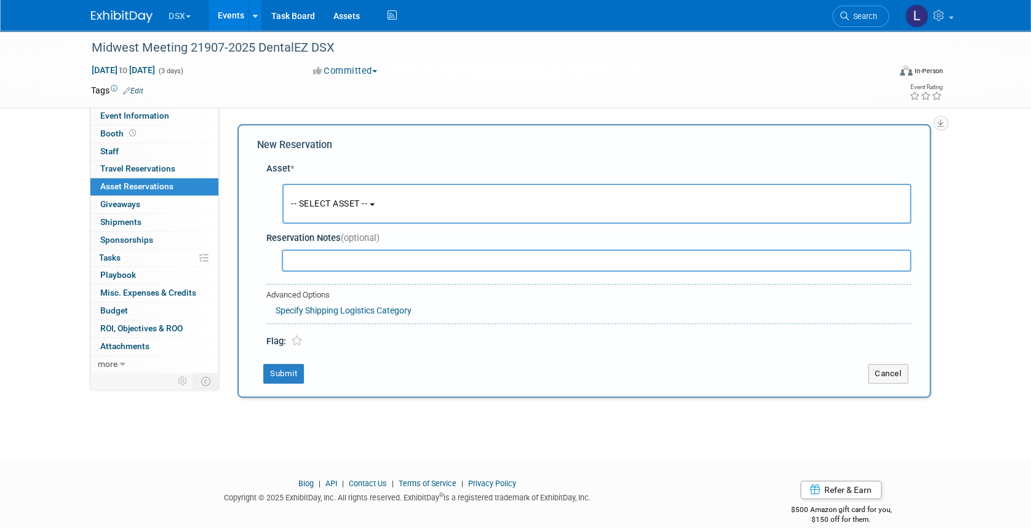
scroll to position [11, 0]
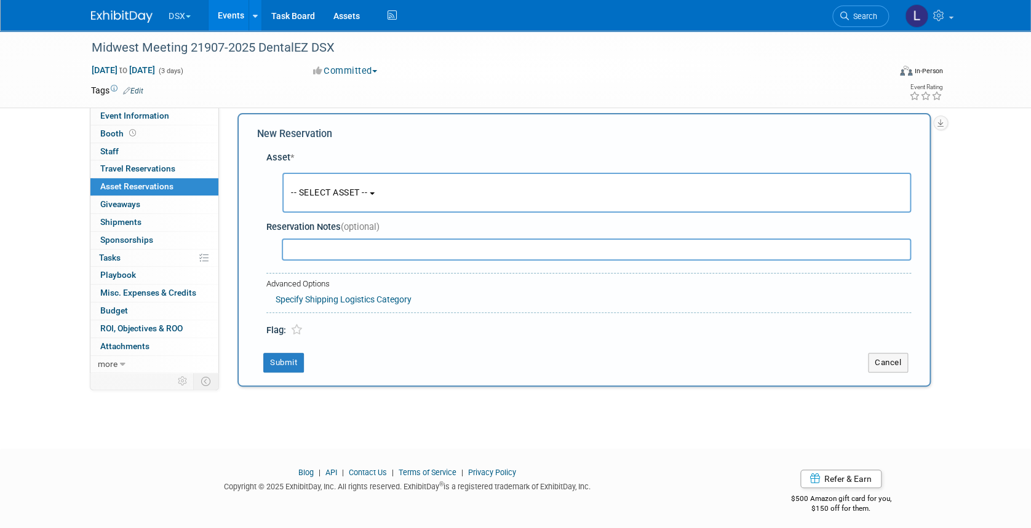
click at [325, 192] on span "-- SELECT ASSET --" at bounding box center [329, 193] width 76 height 10
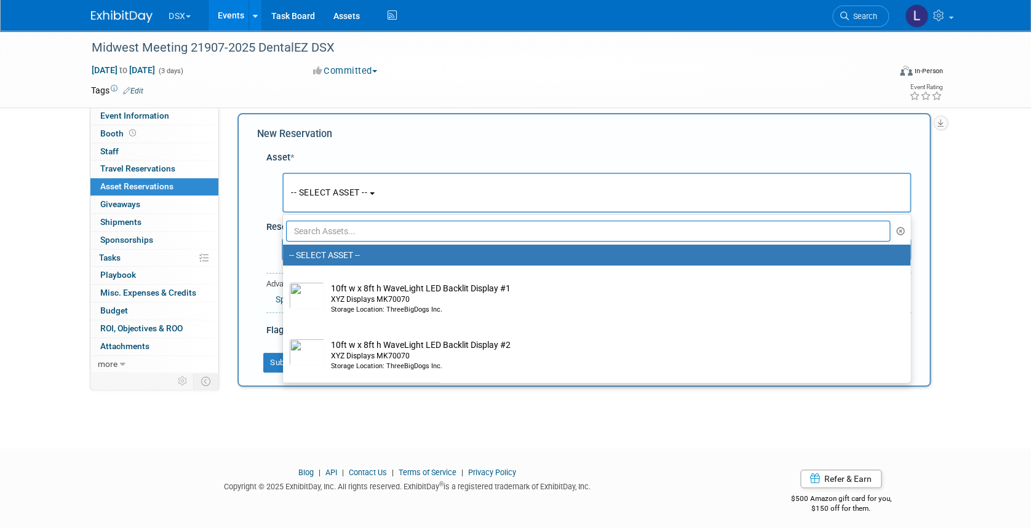
click at [333, 232] on input "text" at bounding box center [588, 231] width 604 height 21
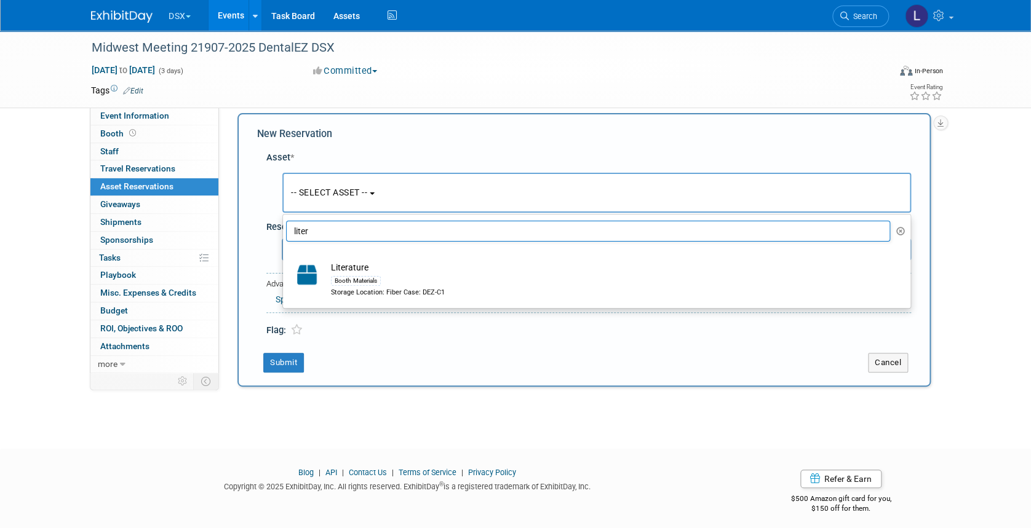
type input "liter"
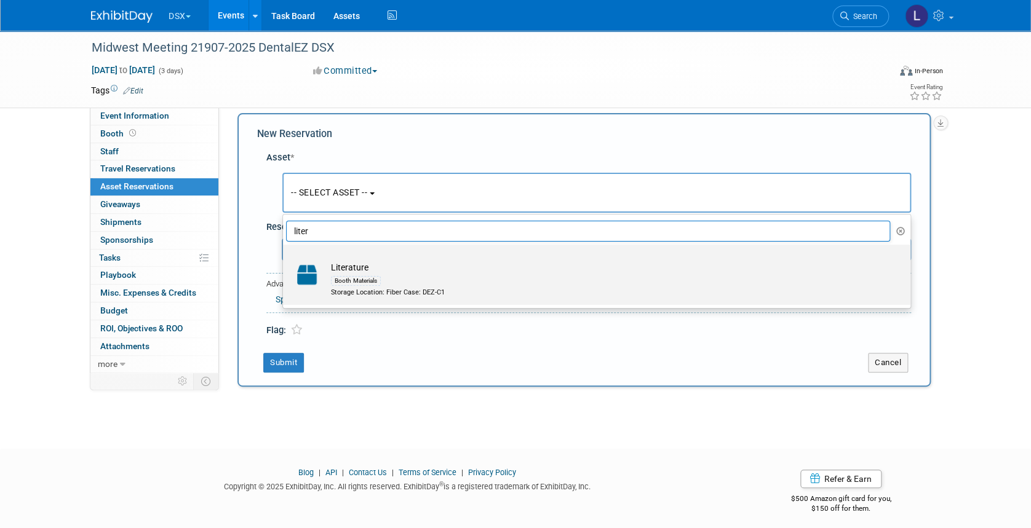
click at [361, 284] on div "Booth Materials" at bounding box center [356, 281] width 50 height 10
click at [285, 260] on input "Literature Booth Materials Storage Location: Fiber Case: DEZ-C1" at bounding box center [281, 256] width 8 height 8
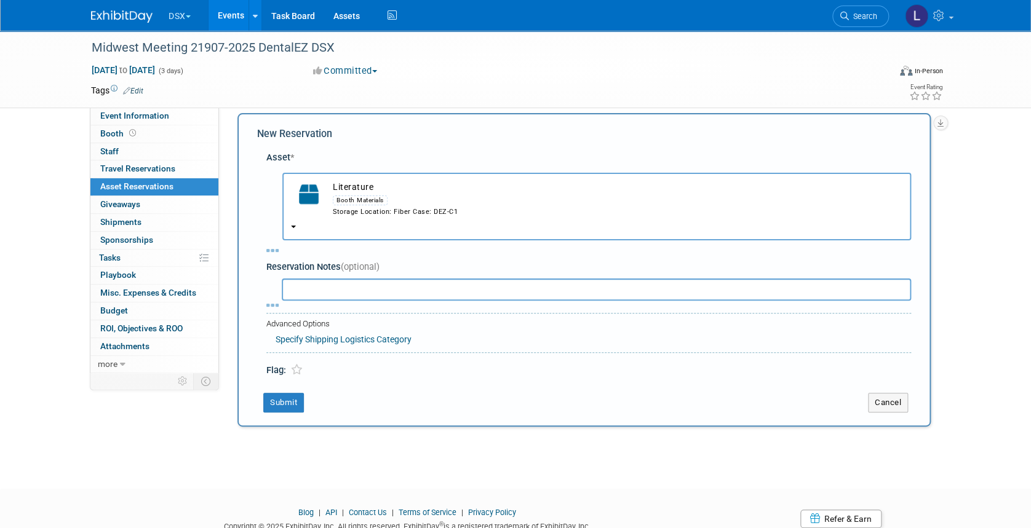
select select "10725763"
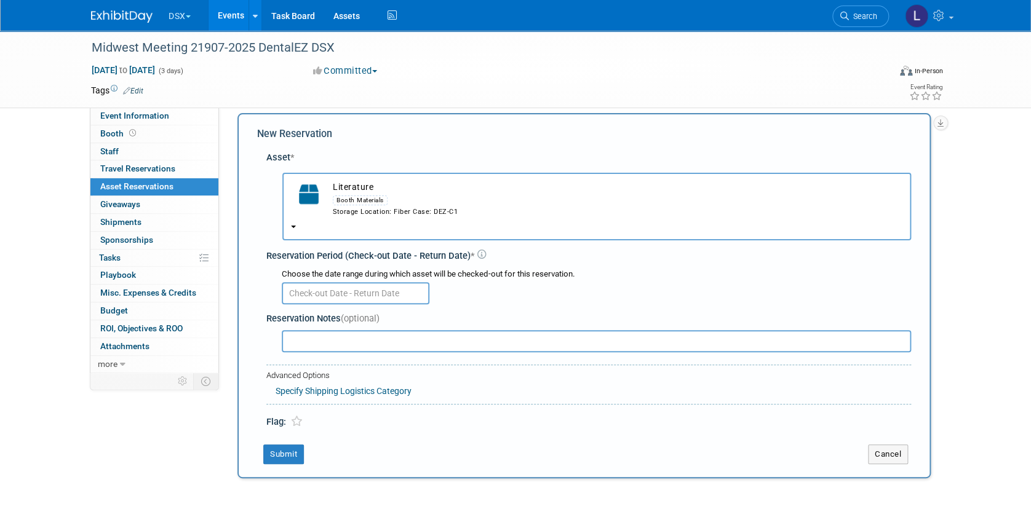
click at [322, 334] on input "text" at bounding box center [596, 341] width 629 height 22
paste input "Coming to warehouse from Bennamen Printing Order number: N03AC9"
drag, startPoint x: 530, startPoint y: 339, endPoint x: 613, endPoint y: 344, distance: 83.8
click at [613, 344] on input "Coming to warehouse from Bennamen Printing Order number: N03AC9" at bounding box center [596, 341] width 629 height 22
paste input "N03AG5"
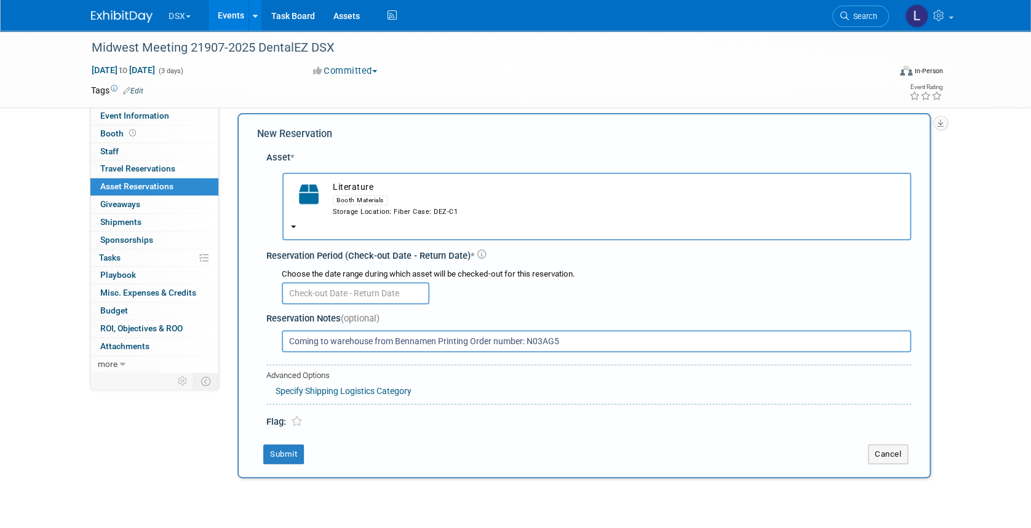
type input "Coming to warehouse from Bennamen Printing Order number: N03AG5"
click at [280, 452] on button "Submit" at bounding box center [283, 455] width 41 height 20
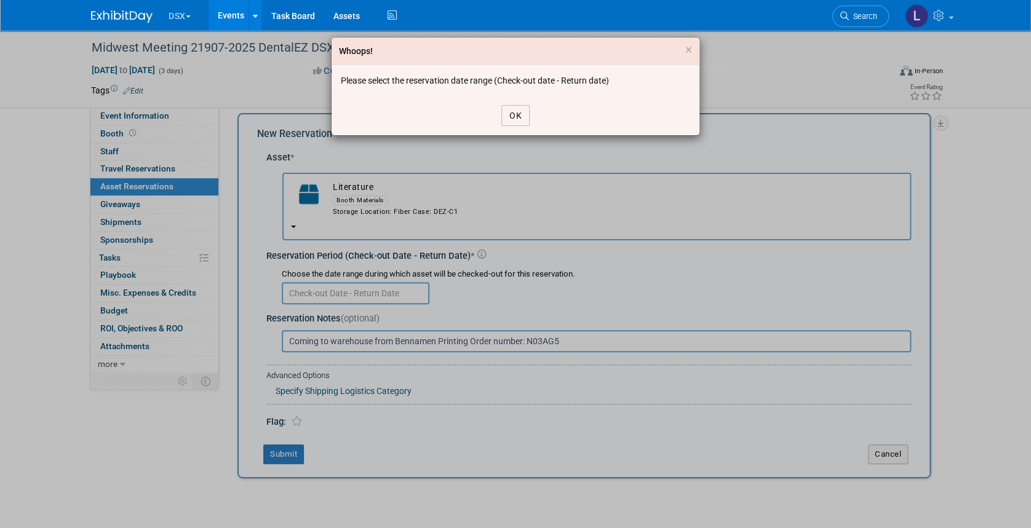
click at [511, 113] on button "OK" at bounding box center [515, 115] width 28 height 21
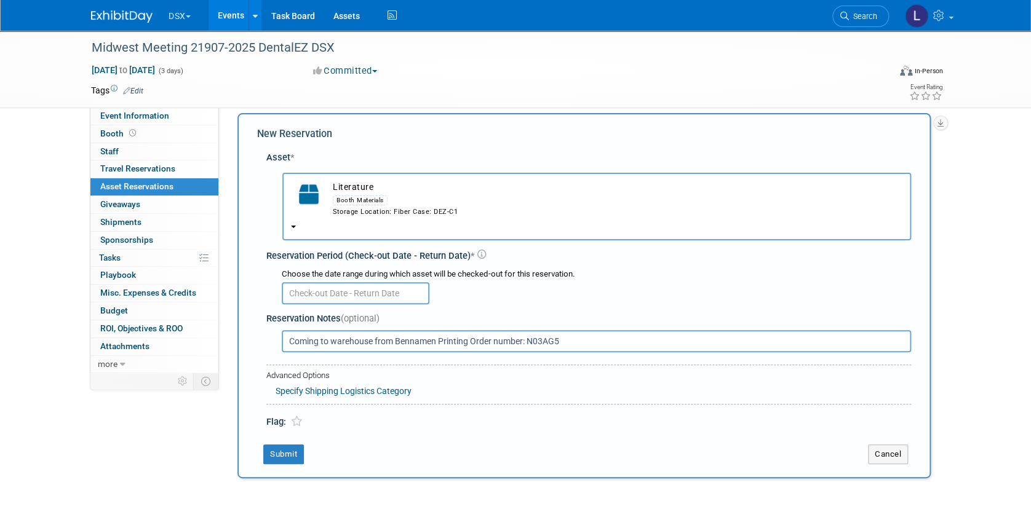
click at [359, 295] on input "text" at bounding box center [356, 293] width 148 height 22
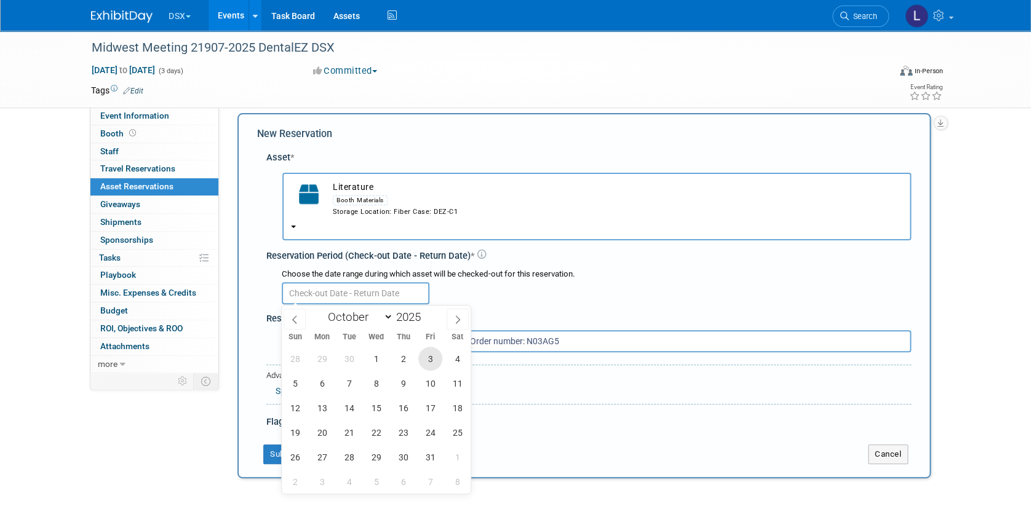
click at [427, 360] on span "3" at bounding box center [430, 359] width 24 height 24
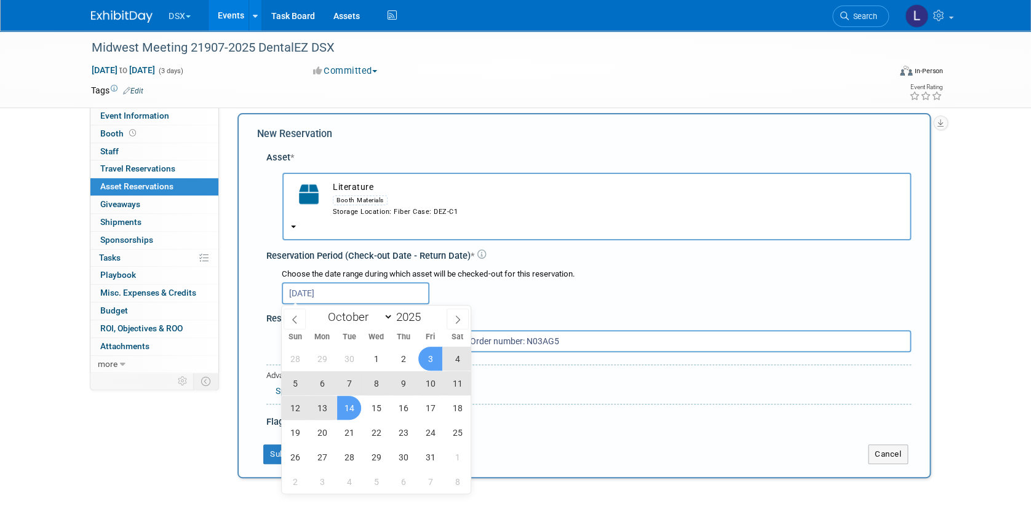
click at [351, 405] on span "14" at bounding box center [349, 408] width 24 height 24
type input "Oct 3, 2025 to Oct 14, 2025"
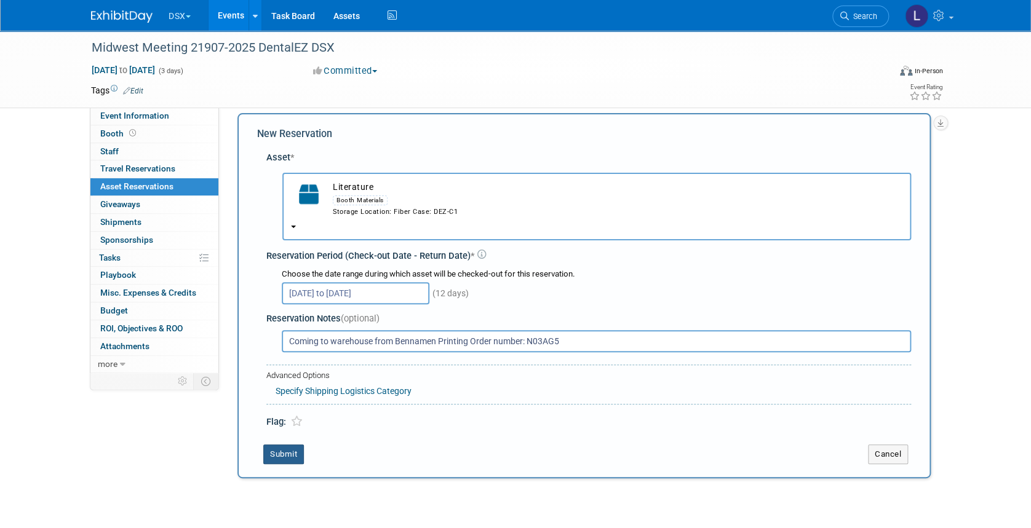
click at [282, 450] on button "Submit" at bounding box center [283, 455] width 41 height 20
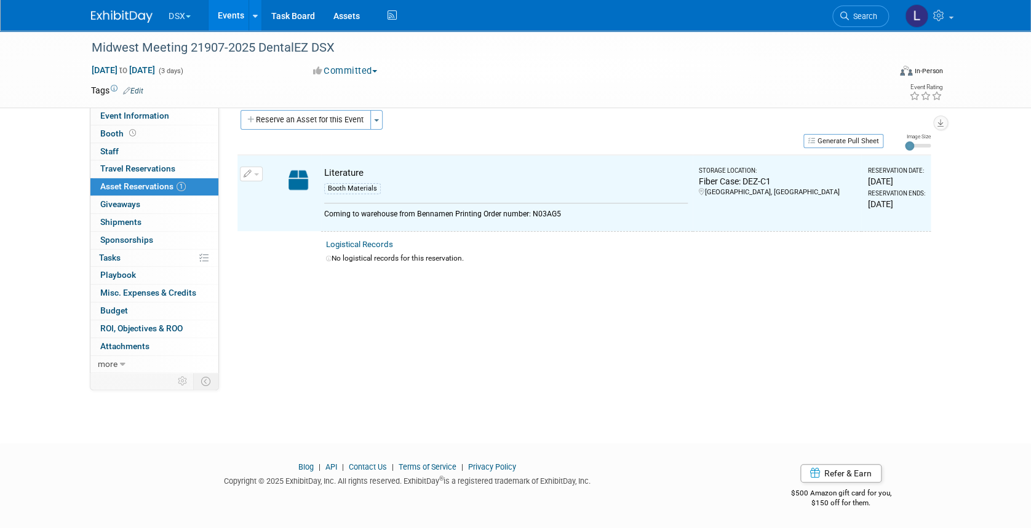
scroll to position [15, 0]
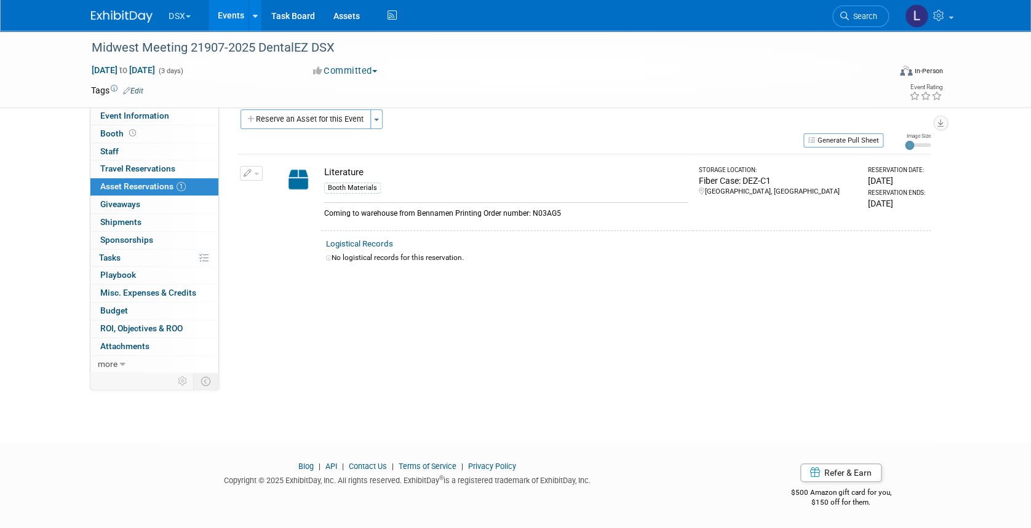
click at [344, 121] on button "Reserve an Asset for this Event" at bounding box center [305, 119] width 130 height 20
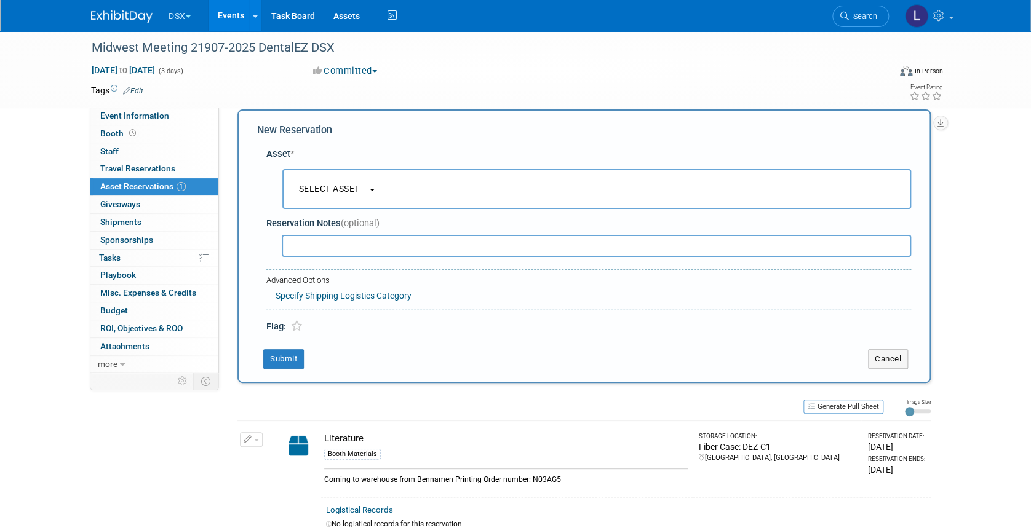
scroll to position [11, 0]
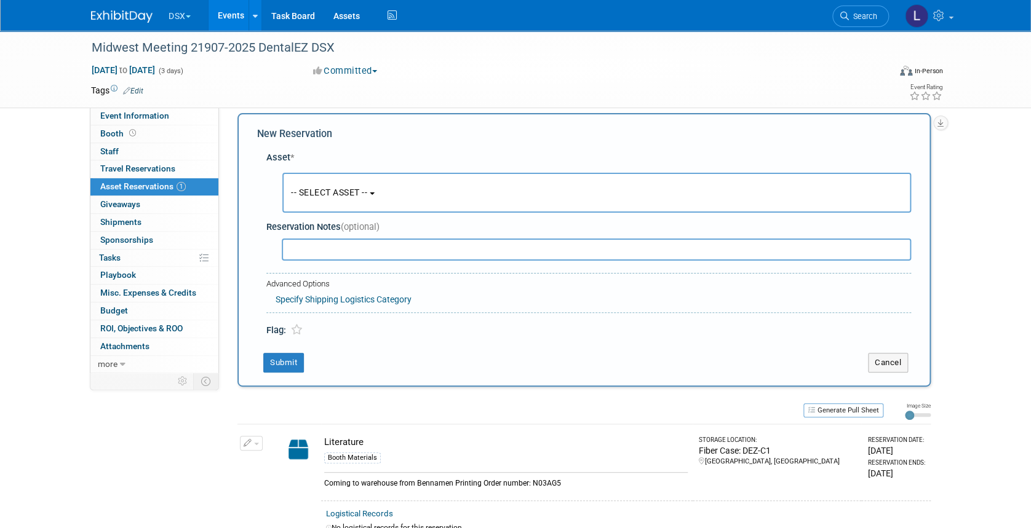
click at [362, 188] on span "-- SELECT ASSET --" at bounding box center [329, 193] width 76 height 10
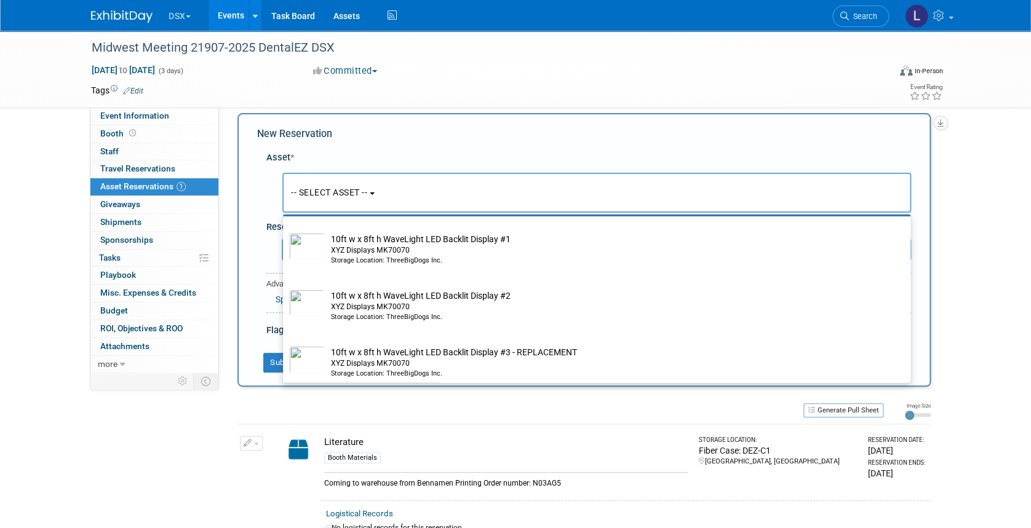
scroll to position [82, 0]
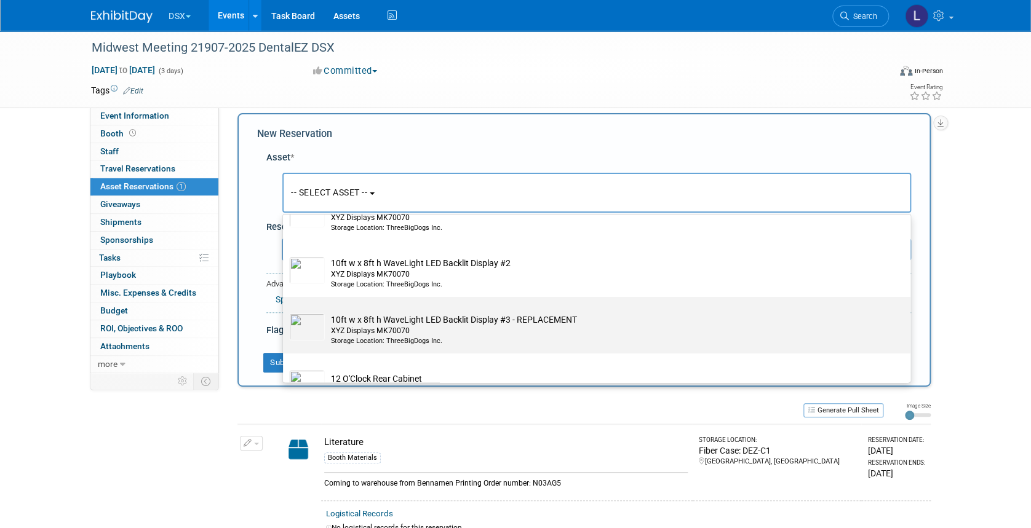
click at [453, 330] on div "XYZ Displays MK70070" at bounding box center [608, 331] width 555 height 10
click at [285, 312] on input "10ft w x 8ft h WaveLight LED Backlit Display #3 - REPLACEMENT XYZ Displays MK70…" at bounding box center [281, 308] width 8 height 8
select select "10718396"
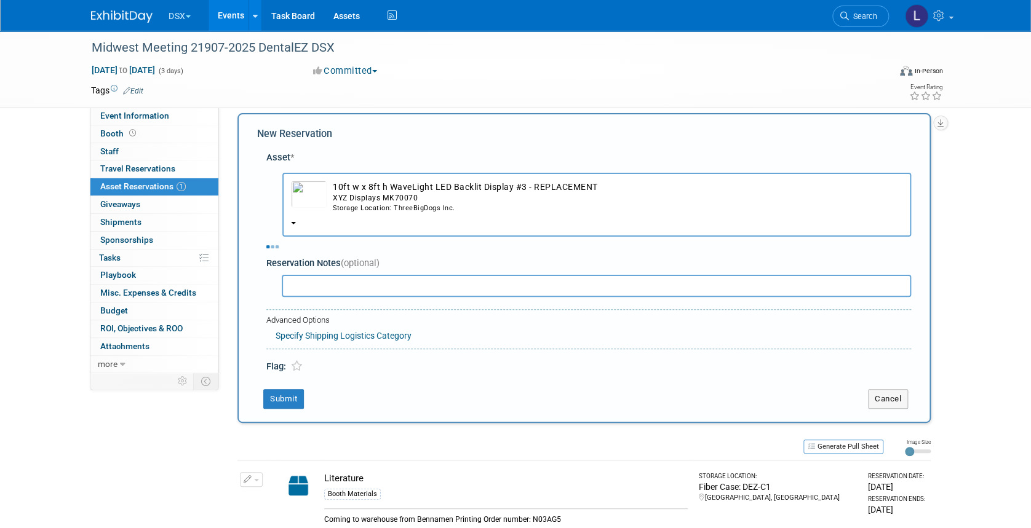
select select "9"
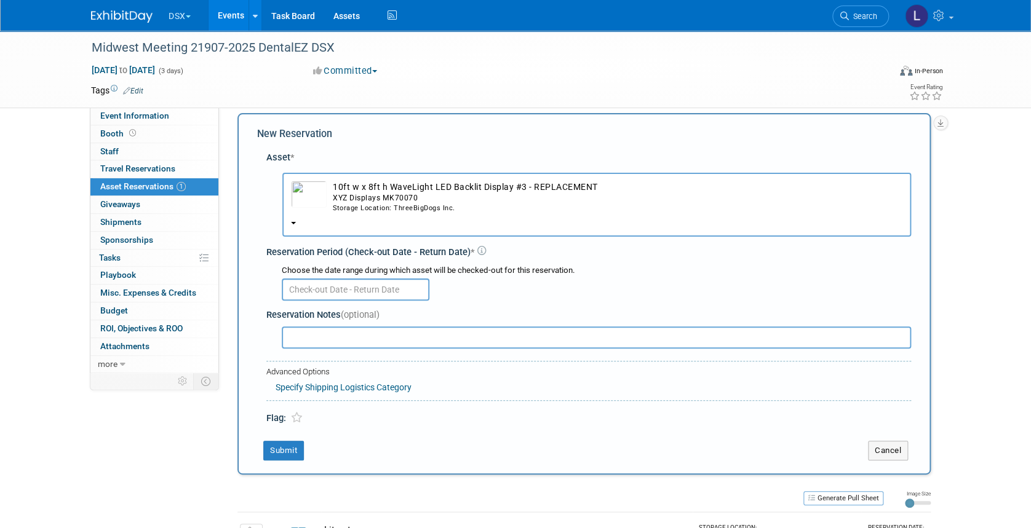
click at [370, 288] on input "text" at bounding box center [356, 290] width 148 height 22
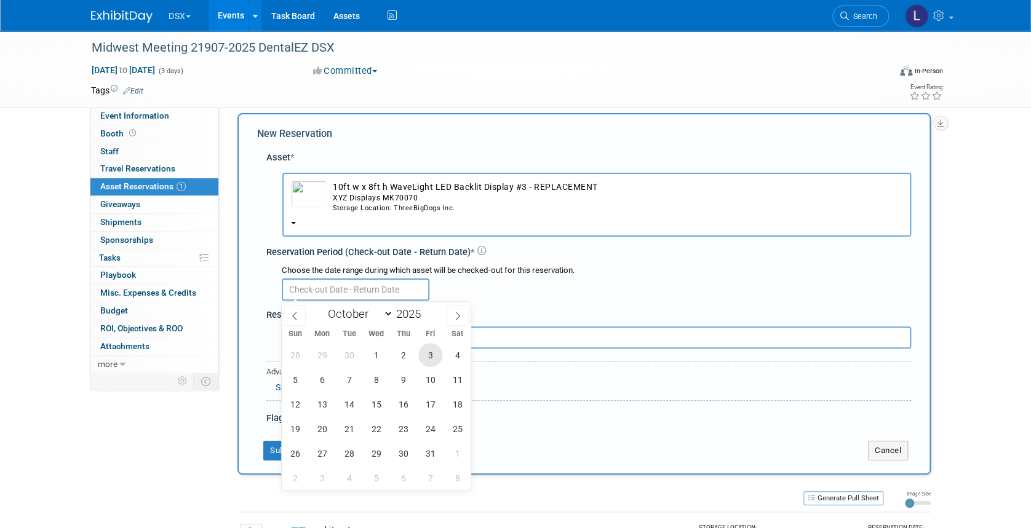
click at [430, 352] on span "3" at bounding box center [430, 355] width 24 height 24
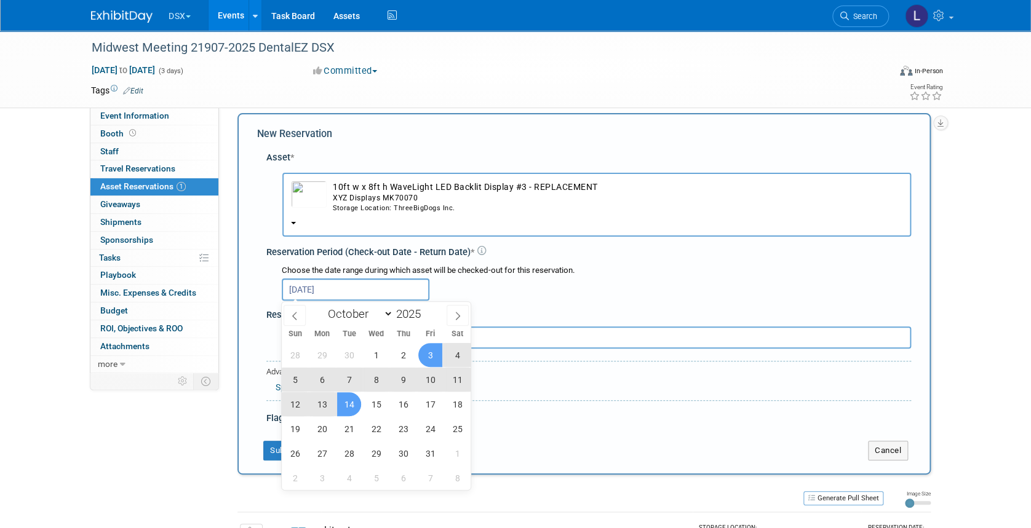
click at [349, 402] on span "14" at bounding box center [349, 404] width 24 height 24
click at [355, 399] on span "14" at bounding box center [349, 404] width 24 height 24
click at [402, 354] on span "2" at bounding box center [403, 355] width 24 height 24
type input "Oct 2, 2025 to Oct 14, 2025"
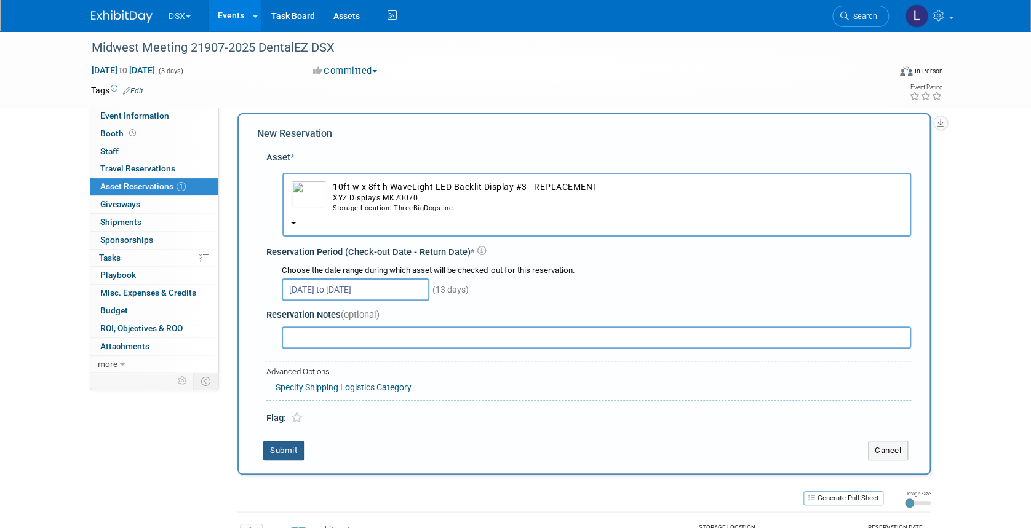
click at [285, 449] on button "Submit" at bounding box center [283, 451] width 41 height 20
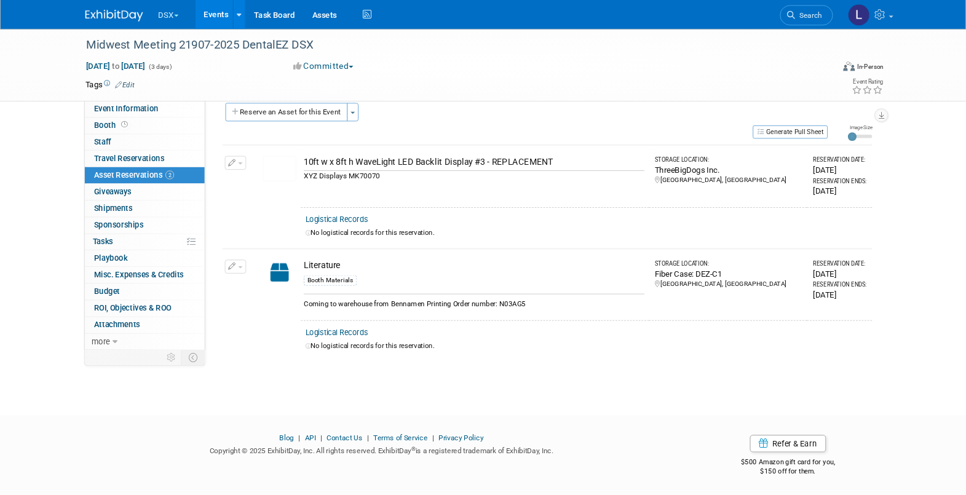
scroll to position [15, 0]
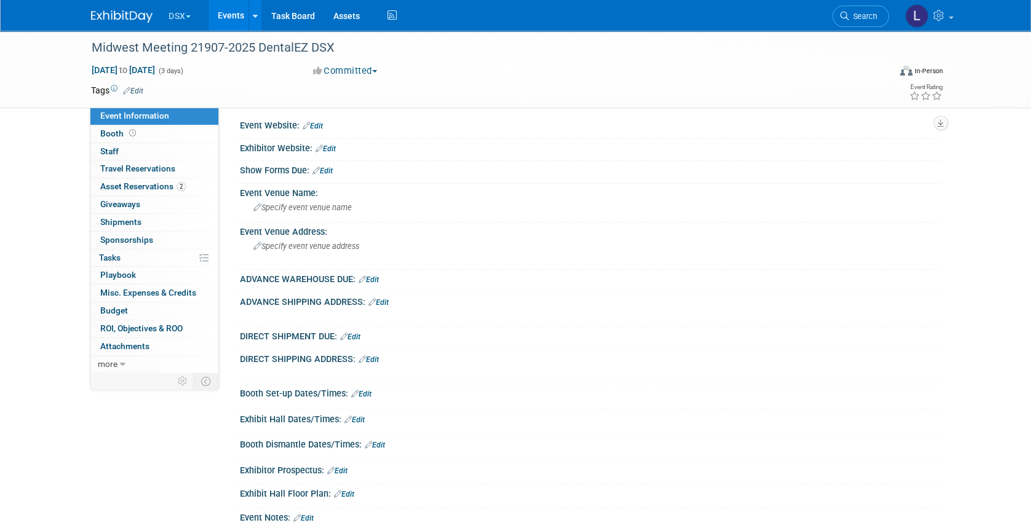
scroll to position [15, 0]
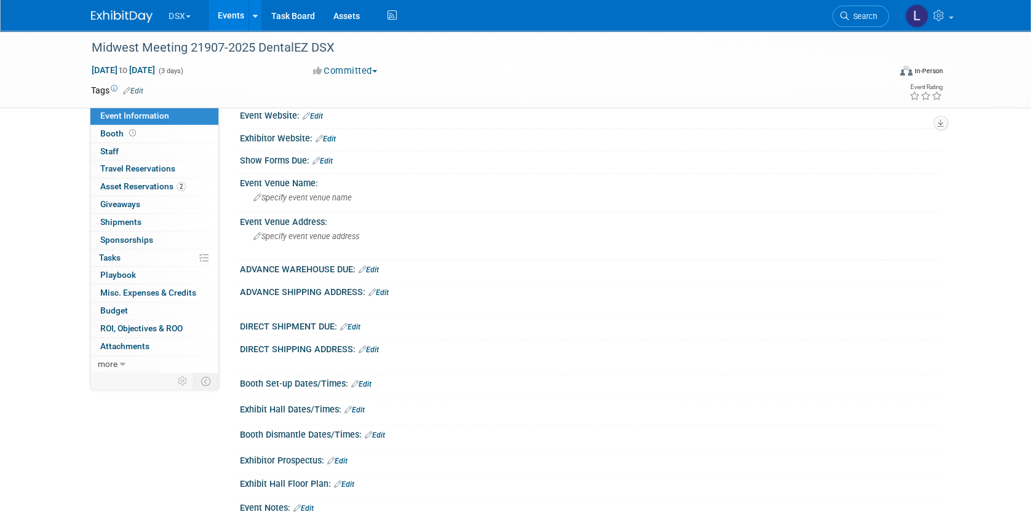
click at [169, 17] on button "DSX" at bounding box center [186, 13] width 39 height 27
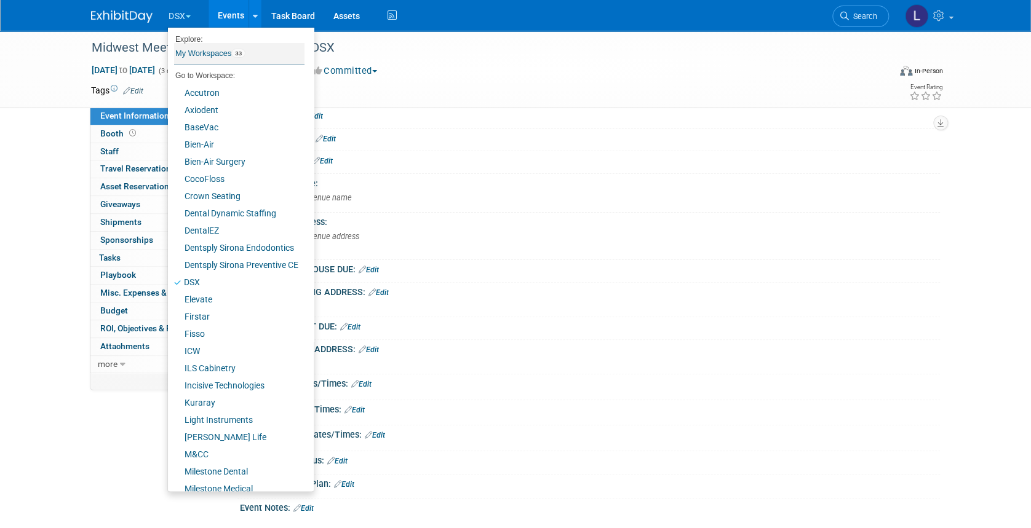
click at [189, 47] on link "My Workspaces 33" at bounding box center [239, 53] width 130 height 21
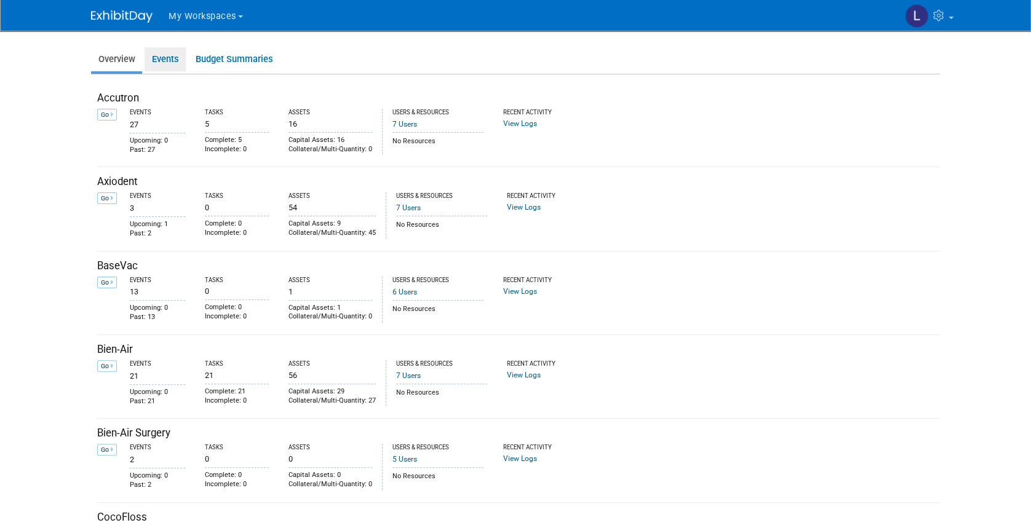
click at [170, 55] on link "Events" at bounding box center [165, 59] width 41 height 24
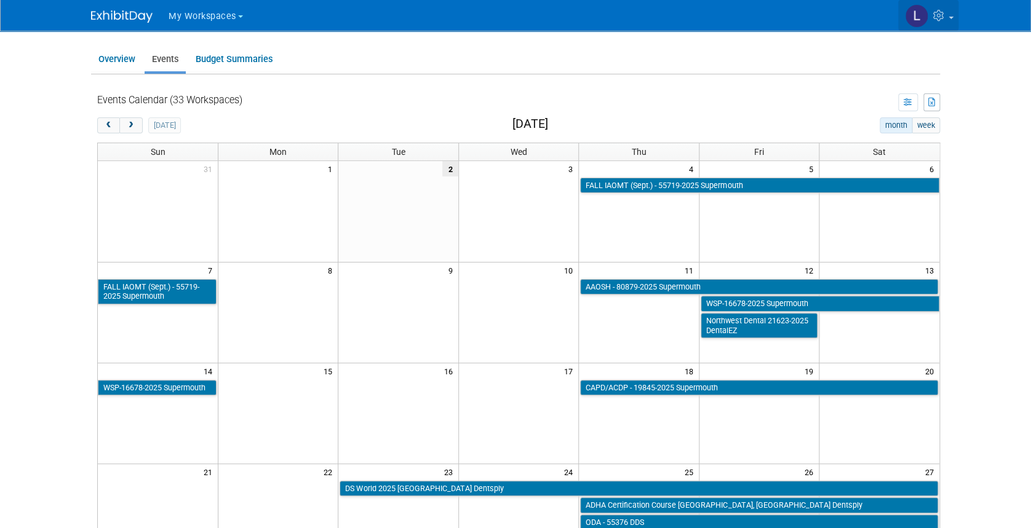
click at [913, 20] on img at bounding box center [916, 15] width 23 height 23
click at [969, 109] on body "My Workspaces Go to Workspace: Accutron" at bounding box center [515, 264] width 1031 height 528
click at [206, 15] on span "My Workspaces" at bounding box center [203, 16] width 68 height 10
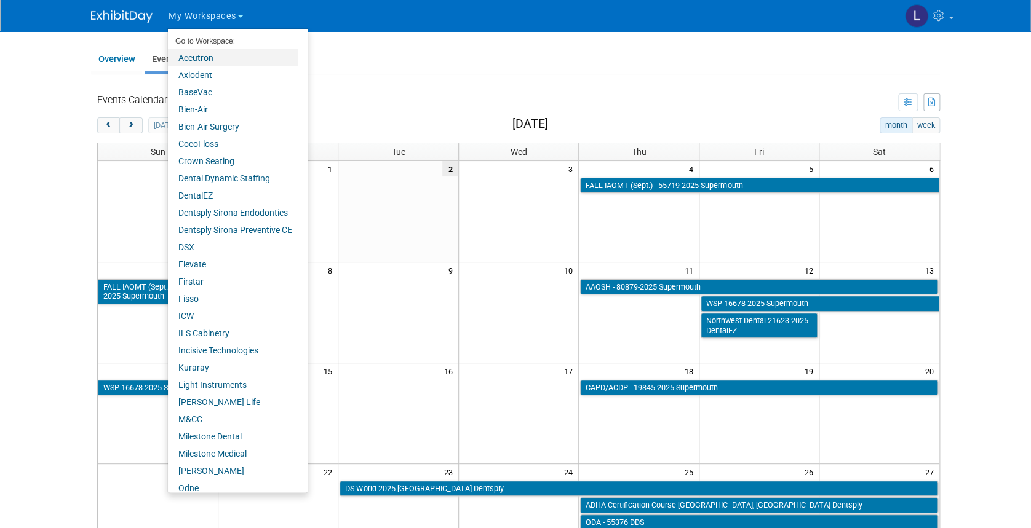
click at [197, 57] on link "Accutron" at bounding box center [233, 57] width 130 height 17
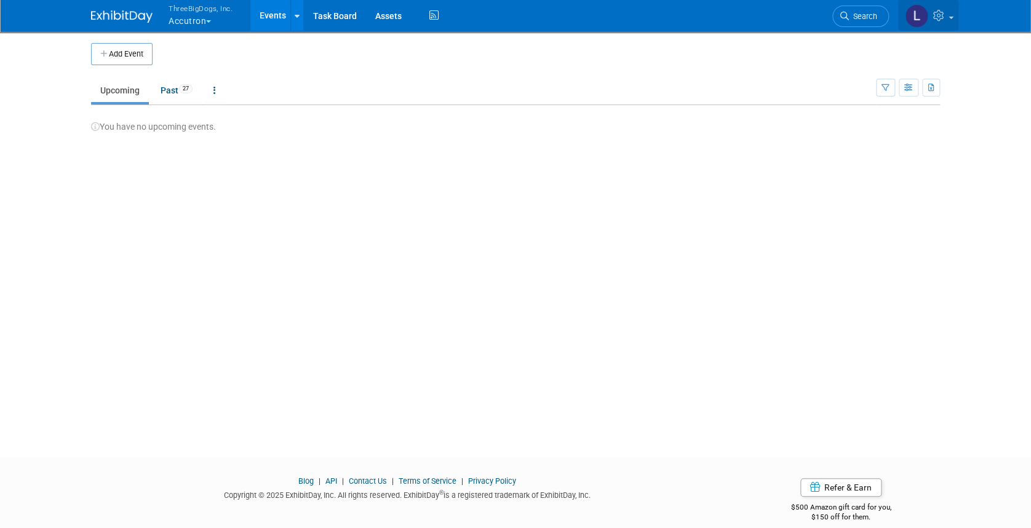
click at [943, 20] on icon at bounding box center [940, 15] width 14 height 11
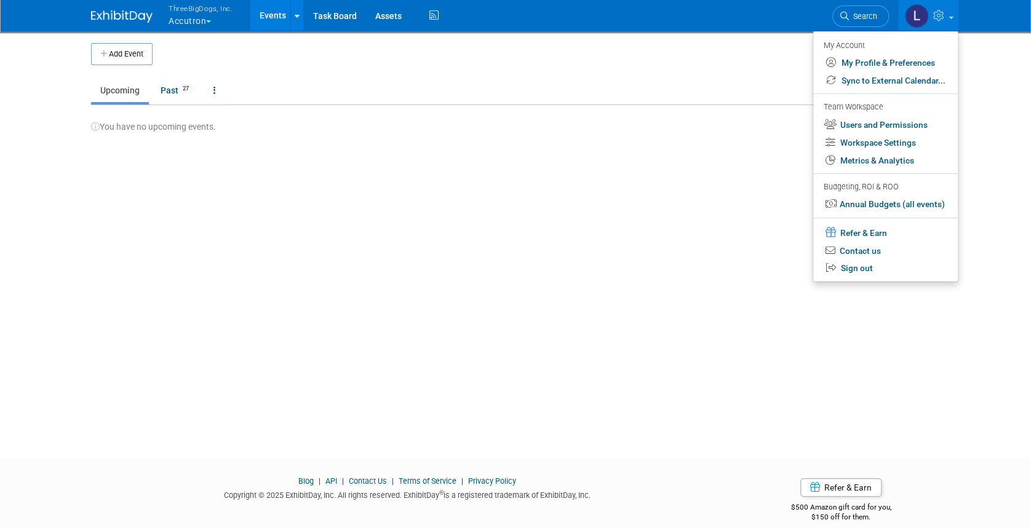
click at [891, 79] on link "Sync to External Calendar..." at bounding box center [885, 81] width 145 height 18
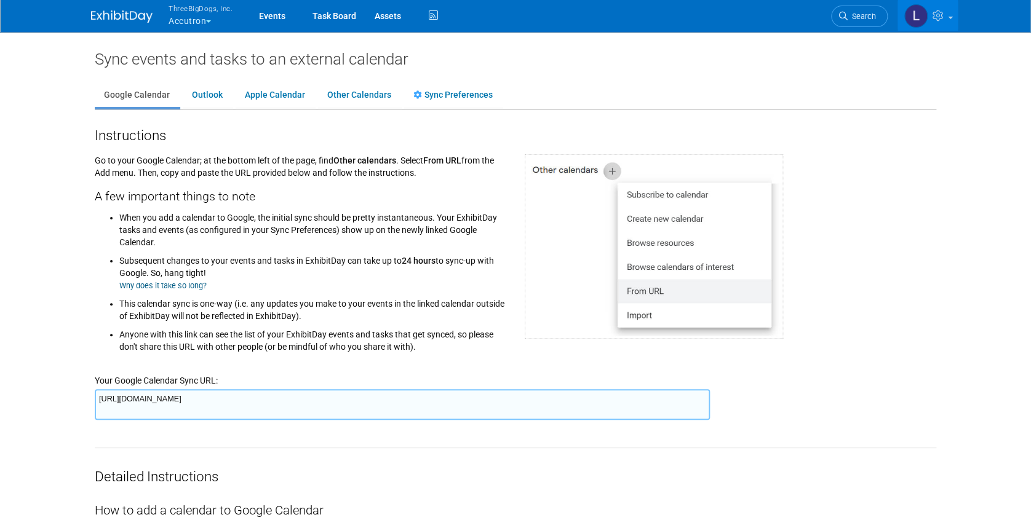
drag, startPoint x: 696, startPoint y: 399, endPoint x: 37, endPoint y: 403, distance: 659.3
click at [37, 403] on body "ThreeBigDogs, Inc. Accutron Explore: My Workspaces 33 Go to Workspace:" at bounding box center [515, 264] width 1031 height 528
click at [196, 20] on button "ThreeBigDogs, Inc. Accutron" at bounding box center [207, 16] width 81 height 32
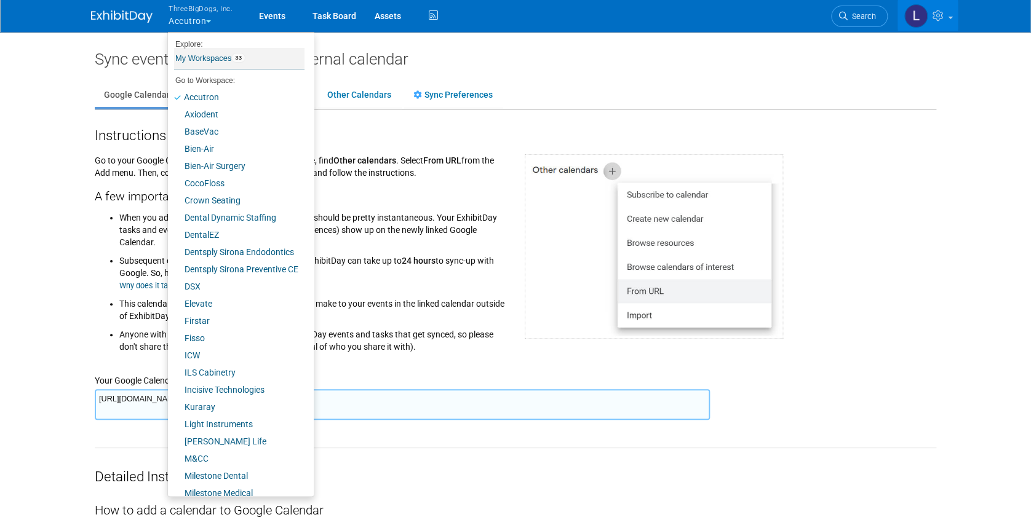
click at [205, 63] on link "My Workspaces 33" at bounding box center [239, 58] width 130 height 21
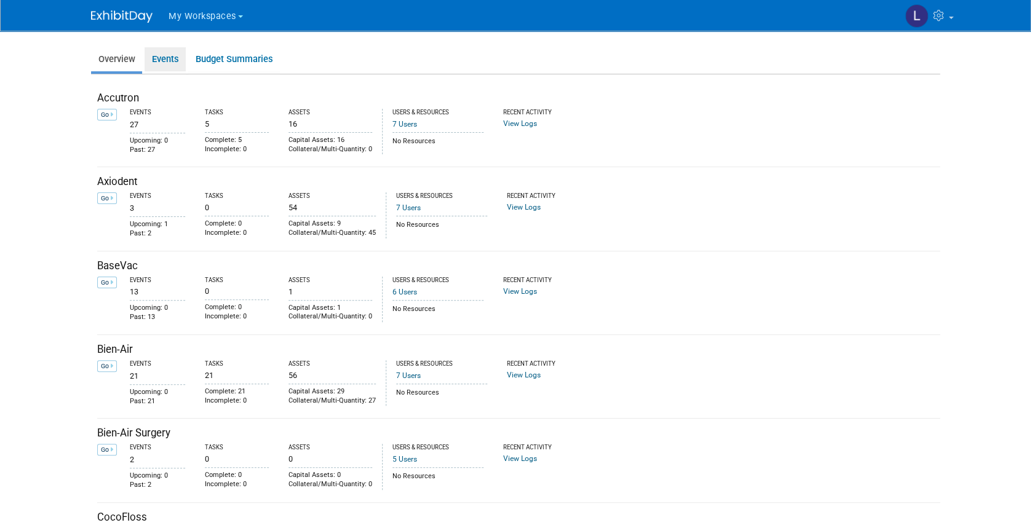
drag, startPoint x: 161, startPoint y: 63, endPoint x: 173, endPoint y: 67, distance: 12.8
click at [162, 63] on link "Events" at bounding box center [165, 59] width 41 height 24
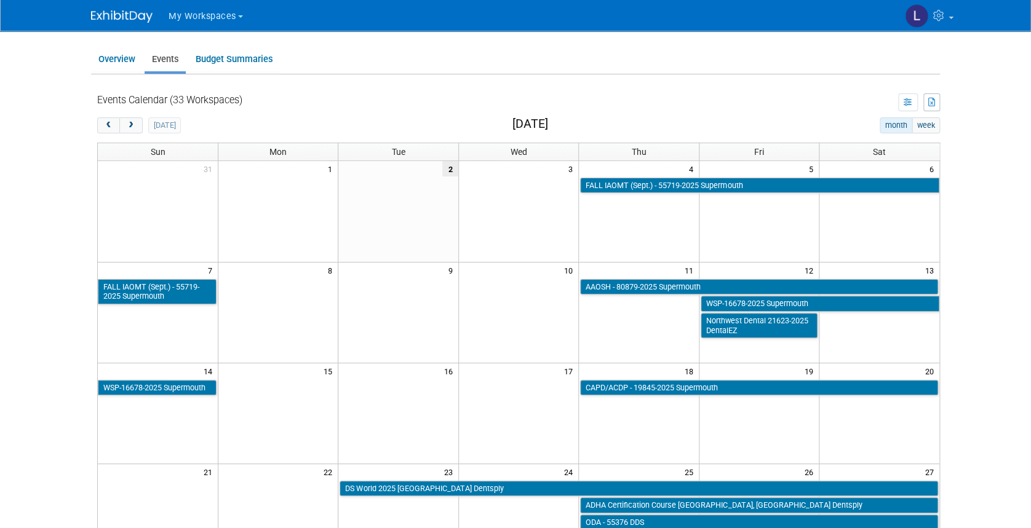
click at [186, 12] on span "My Workspaces" at bounding box center [203, 16] width 68 height 10
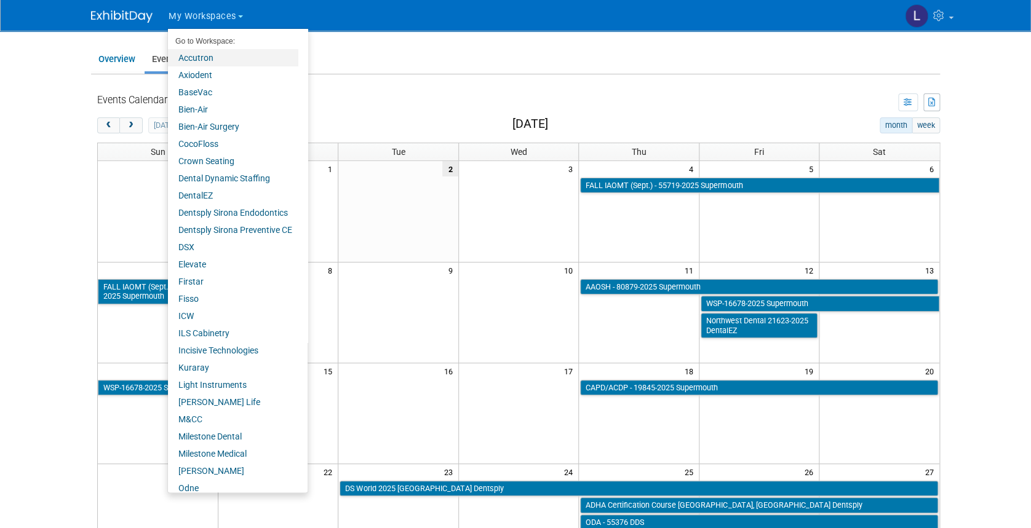
click at [194, 53] on link "Accutron" at bounding box center [233, 57] width 130 height 17
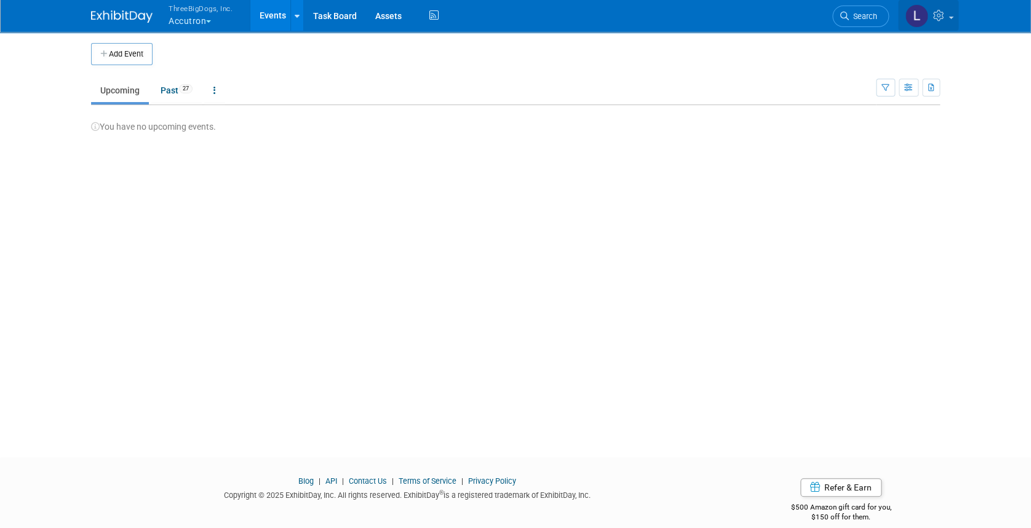
click at [940, 20] on icon at bounding box center [940, 15] width 14 height 11
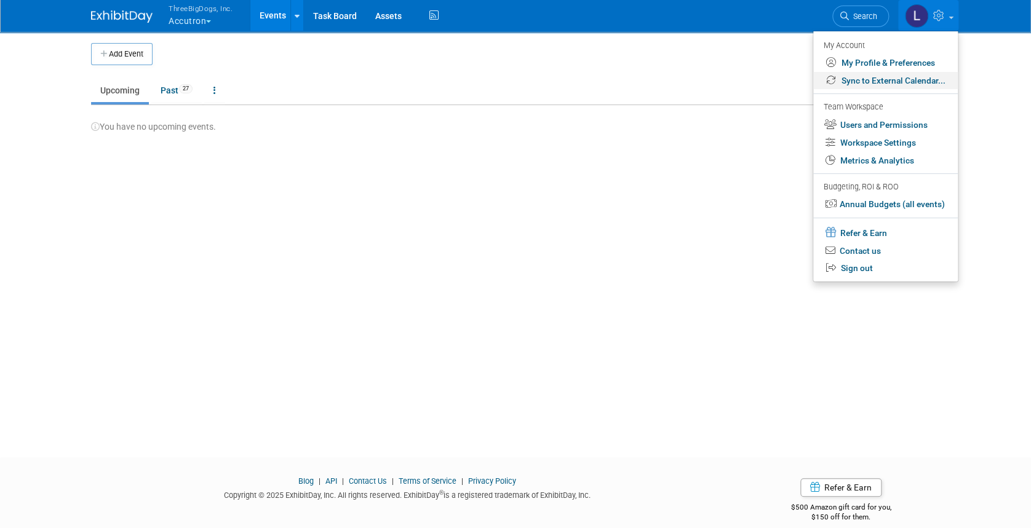
click at [867, 83] on link "Sync to External Calendar..." at bounding box center [885, 81] width 145 height 18
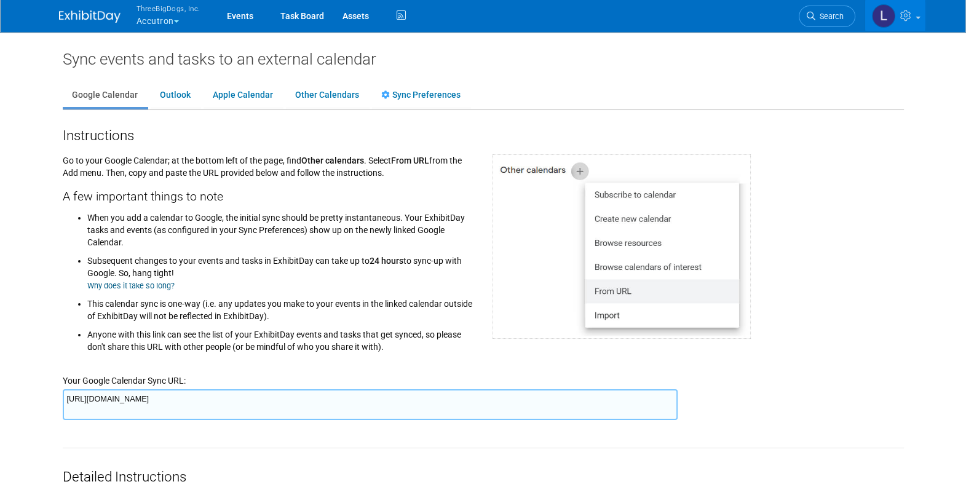
drag, startPoint x: 919, startPoint y: 23, endPoint x: 620, endPoint y: 82, distance: 305.2
click at [621, 82] on div "Google Calendar Outlook Apple Calendar Other Calendars Sync Preferences" at bounding box center [483, 89] width 841 height 41
click at [434, 95] on link "Sync Preferences" at bounding box center [421, 95] width 98 height 23
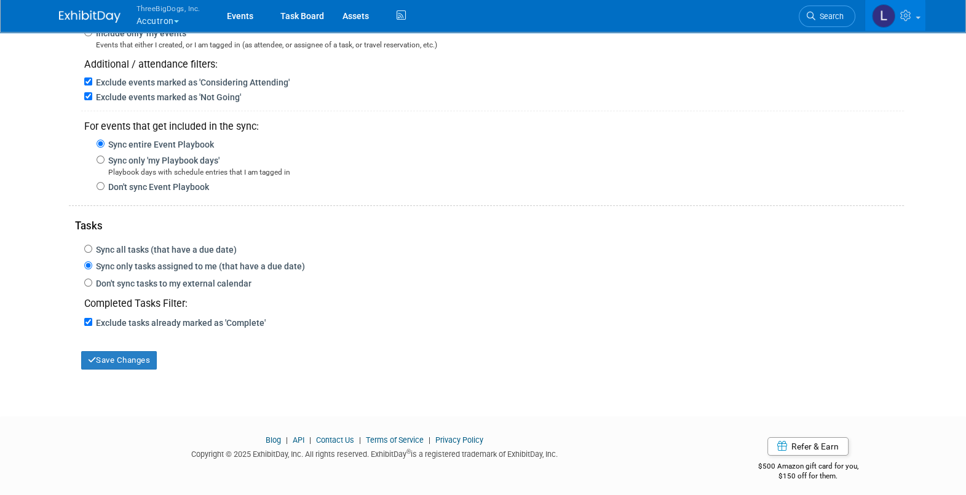
scroll to position [177, 0]
